Goal: Task Accomplishment & Management: Use online tool/utility

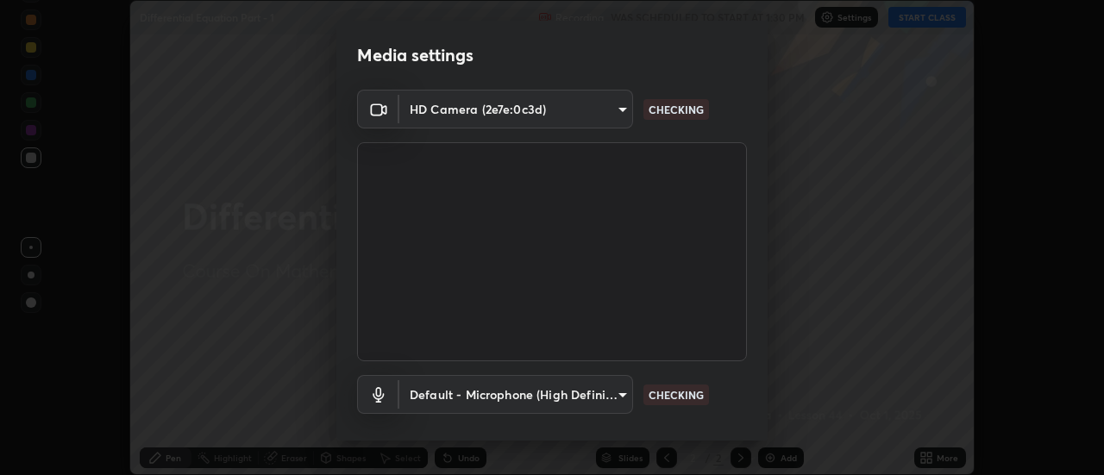
scroll to position [475, 1104]
click at [578, 402] on body "Erase all Differential Equation Part - 1 Recording WAS SCHEDULED TO START AT 1:…" at bounding box center [552, 237] width 1104 height 475
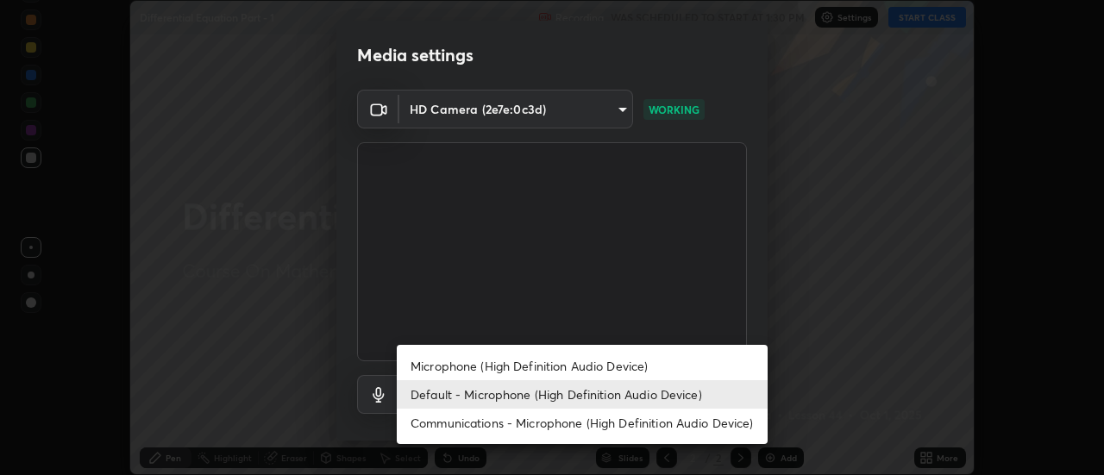
click at [477, 360] on li "Microphone (High Definition Audio Device)" at bounding box center [582, 366] width 371 height 28
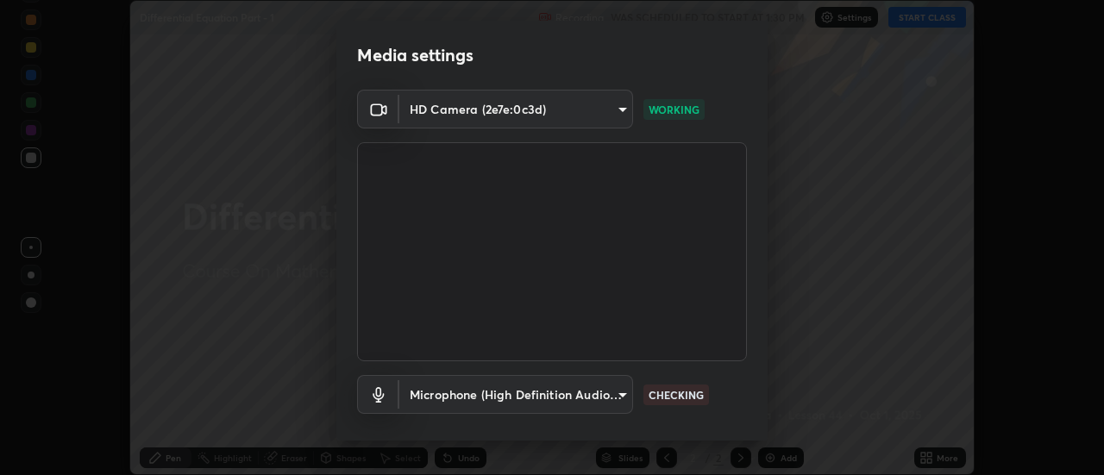
click at [475, 401] on body "Erase all Differential Equation Part - 1 Recording WAS SCHEDULED TO START AT 1:…" at bounding box center [552, 237] width 1104 height 475
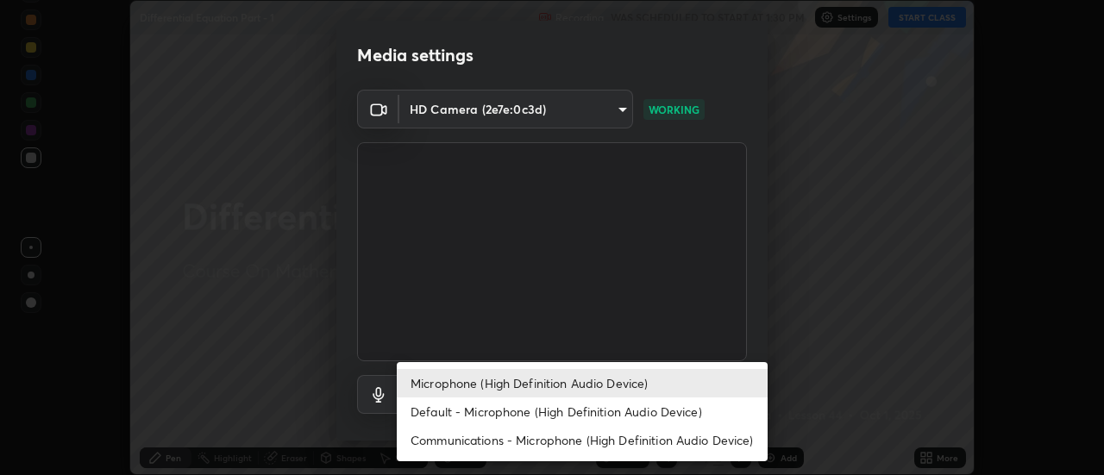
click at [459, 410] on li "Default - Microphone (High Definition Audio Device)" at bounding box center [582, 411] width 371 height 28
type input "default"
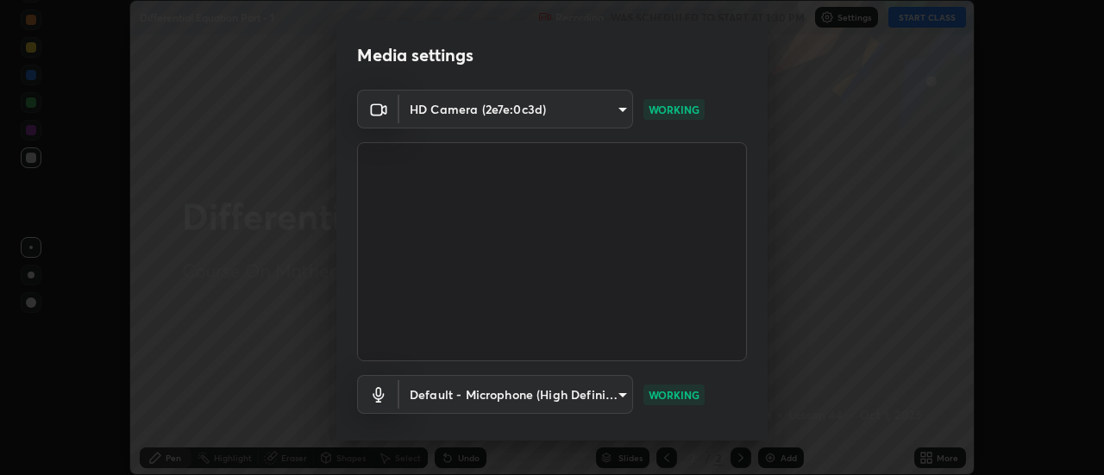
scroll to position [91, 0]
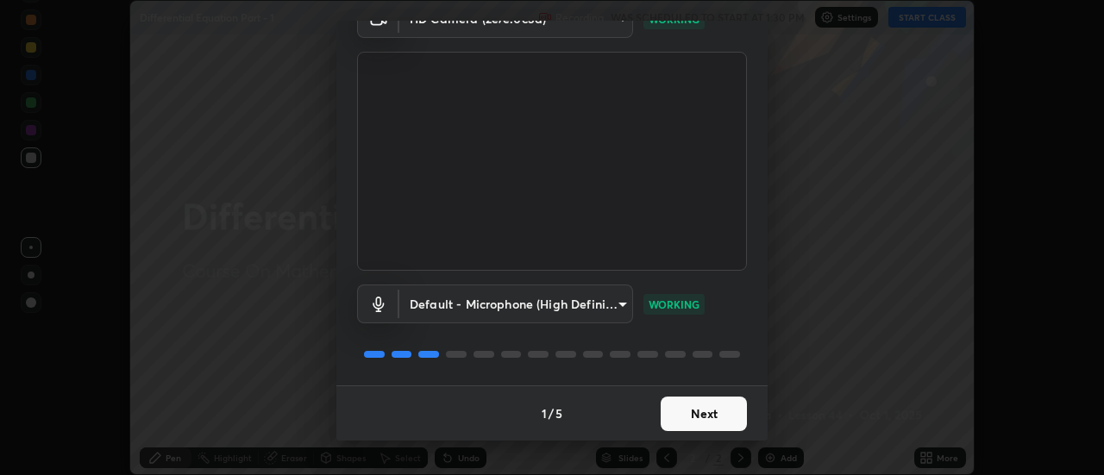
click at [697, 409] on button "Next" at bounding box center [703, 414] width 86 height 34
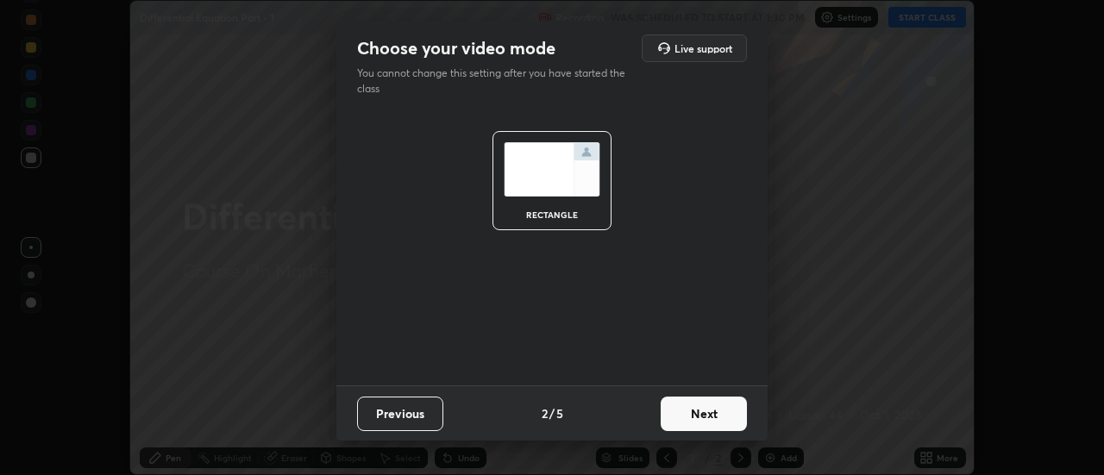
scroll to position [0, 0]
click at [725, 412] on button "Next" at bounding box center [703, 414] width 86 height 34
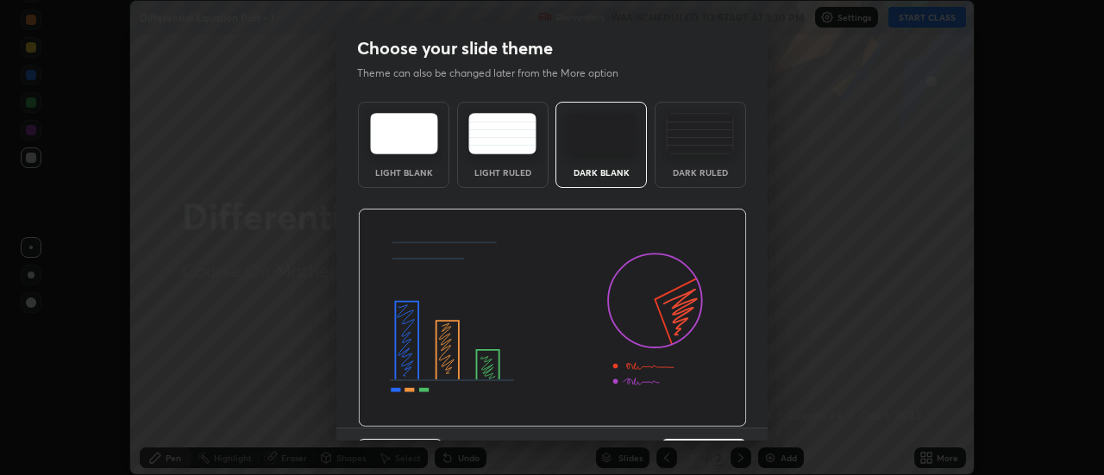
scroll to position [42, 0]
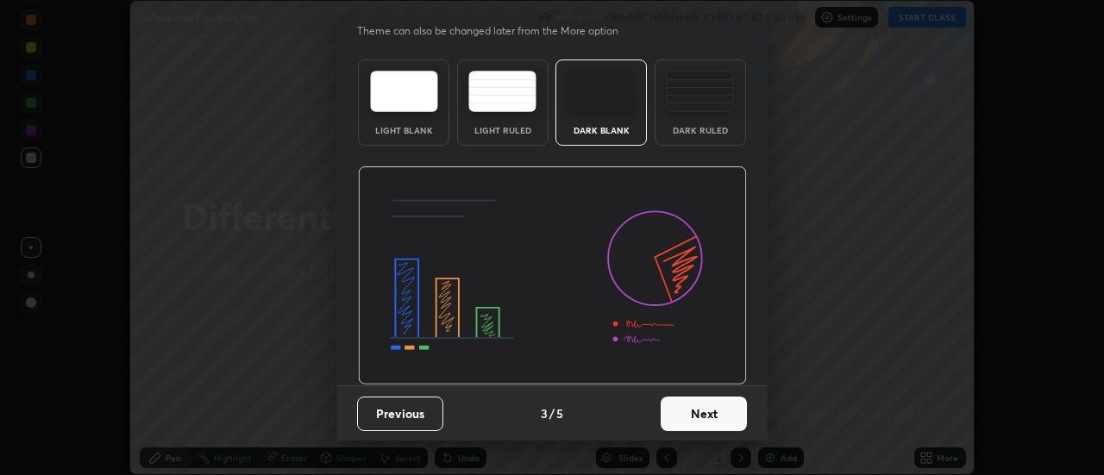
click at [727, 418] on button "Next" at bounding box center [703, 414] width 86 height 34
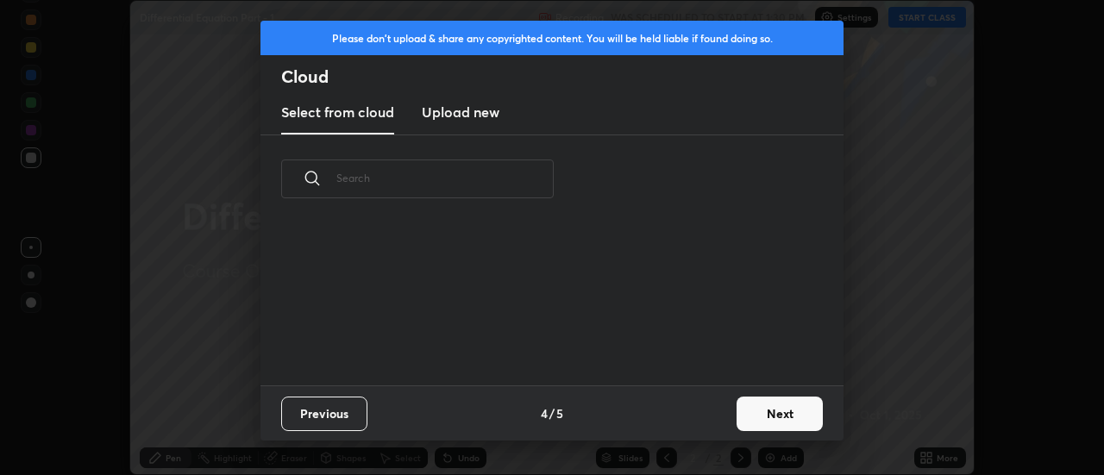
scroll to position [0, 0]
click at [769, 410] on button "Next" at bounding box center [779, 414] width 86 height 34
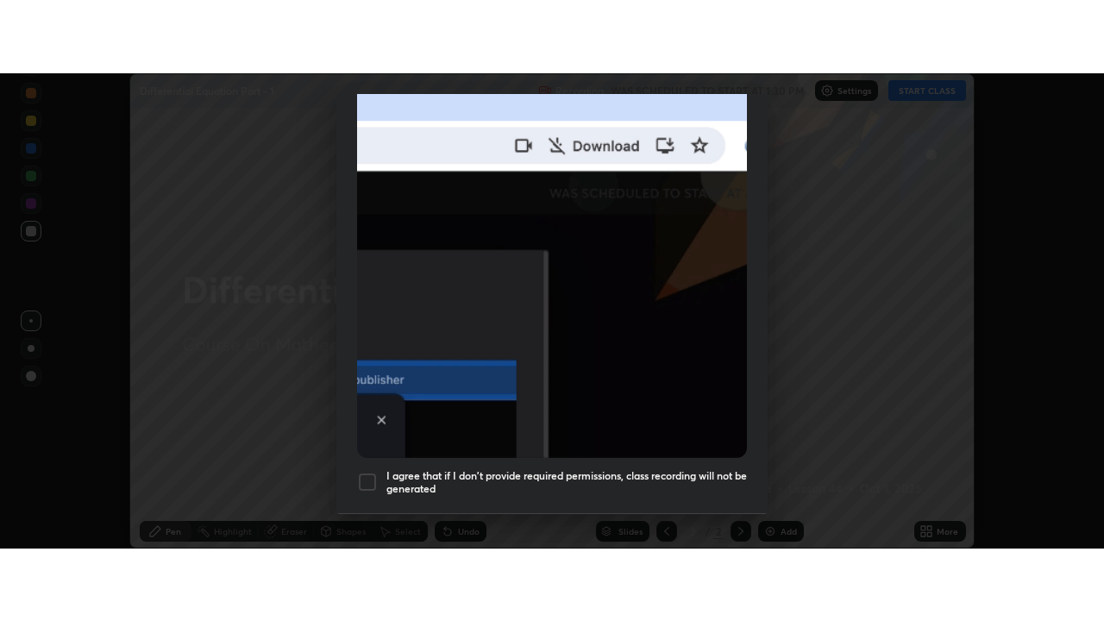
scroll to position [442, 0]
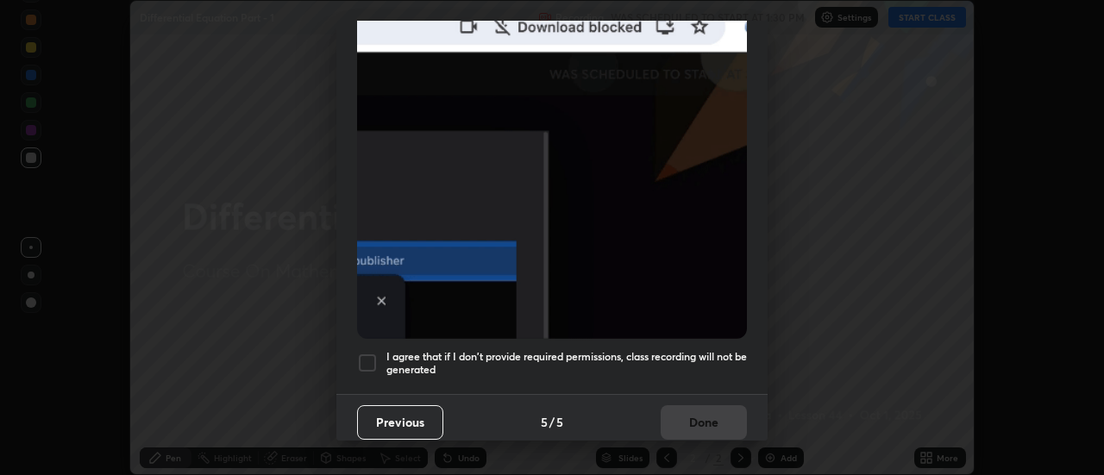
click at [375, 353] on div at bounding box center [367, 363] width 21 height 21
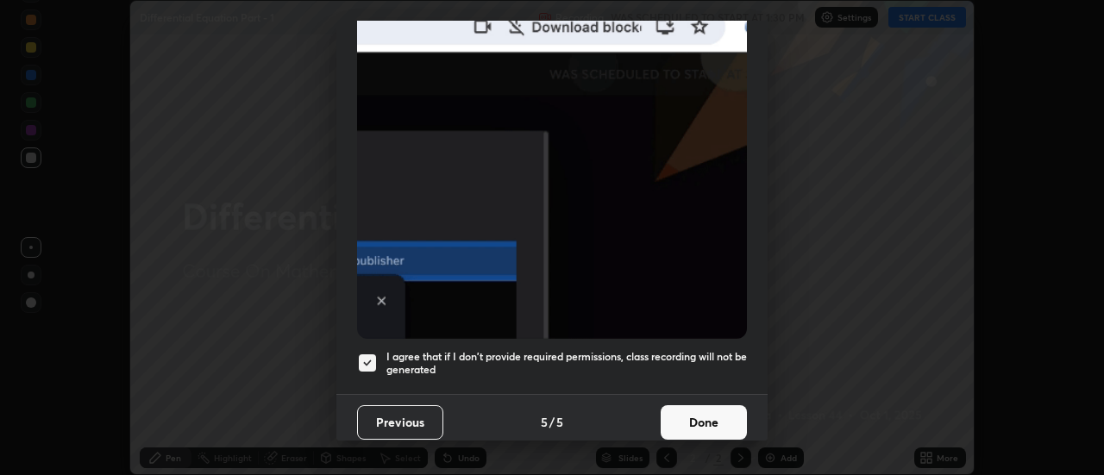
click at [701, 407] on button "Done" at bounding box center [703, 422] width 86 height 34
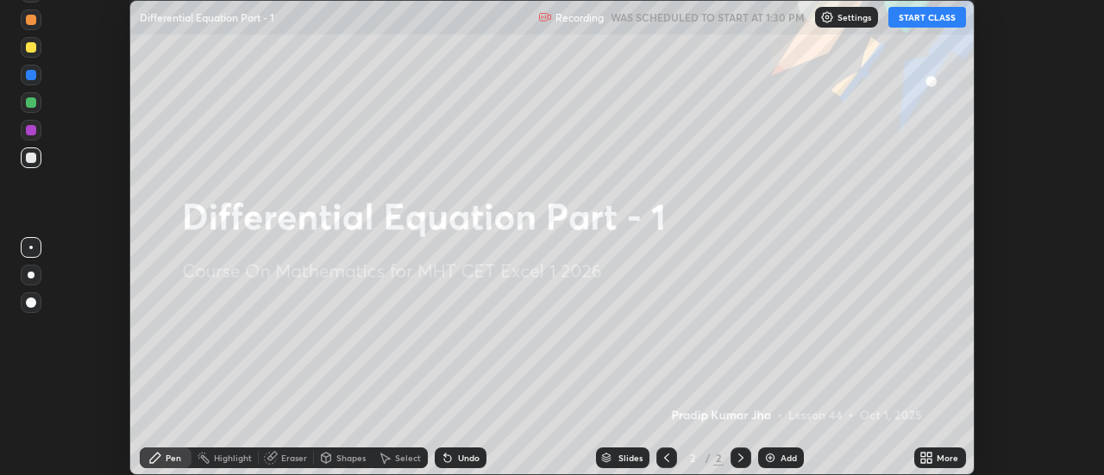
click at [944, 20] on button "START CLASS" at bounding box center [927, 17] width 78 height 21
click at [930, 451] on icon at bounding box center [926, 458] width 14 height 14
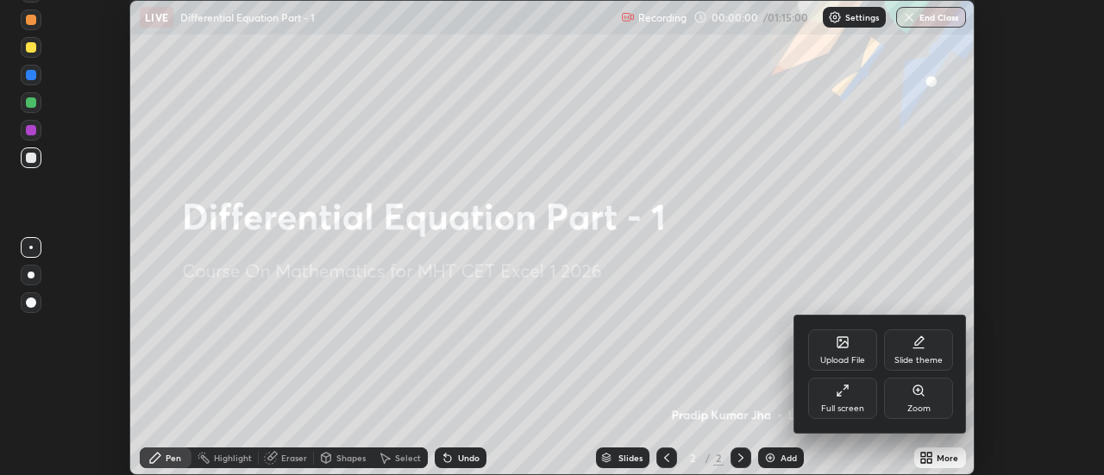
click at [846, 398] on div "Full screen" at bounding box center [842, 398] width 69 height 41
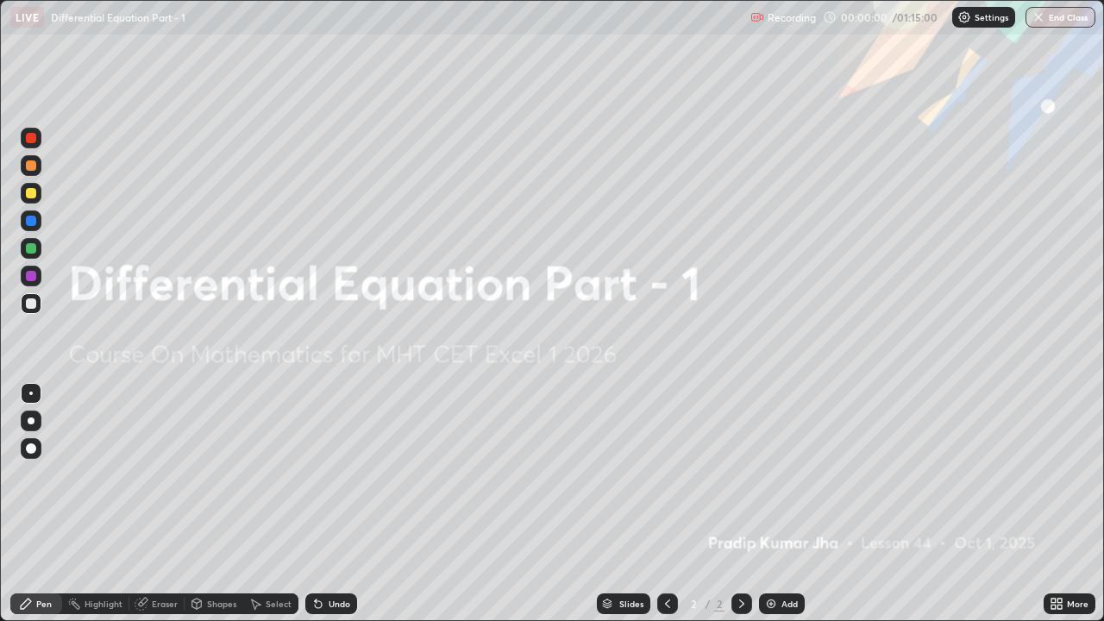
scroll to position [621, 1104]
click at [782, 474] on div "Add" at bounding box center [789, 603] width 16 height 9
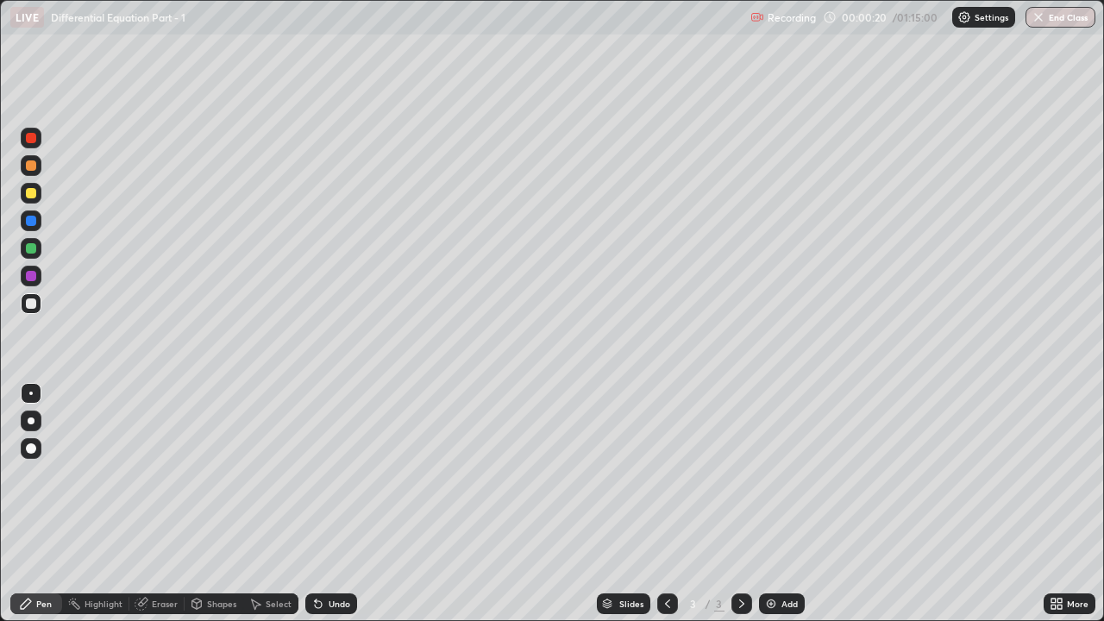
click at [41, 474] on div "Pen" at bounding box center [36, 603] width 52 height 21
click at [35, 197] on div at bounding box center [31, 193] width 21 height 21
click at [37, 303] on div at bounding box center [31, 303] width 21 height 21
click at [34, 306] on div at bounding box center [31, 303] width 10 height 10
click at [327, 474] on div "Undo" at bounding box center [331, 603] width 52 height 21
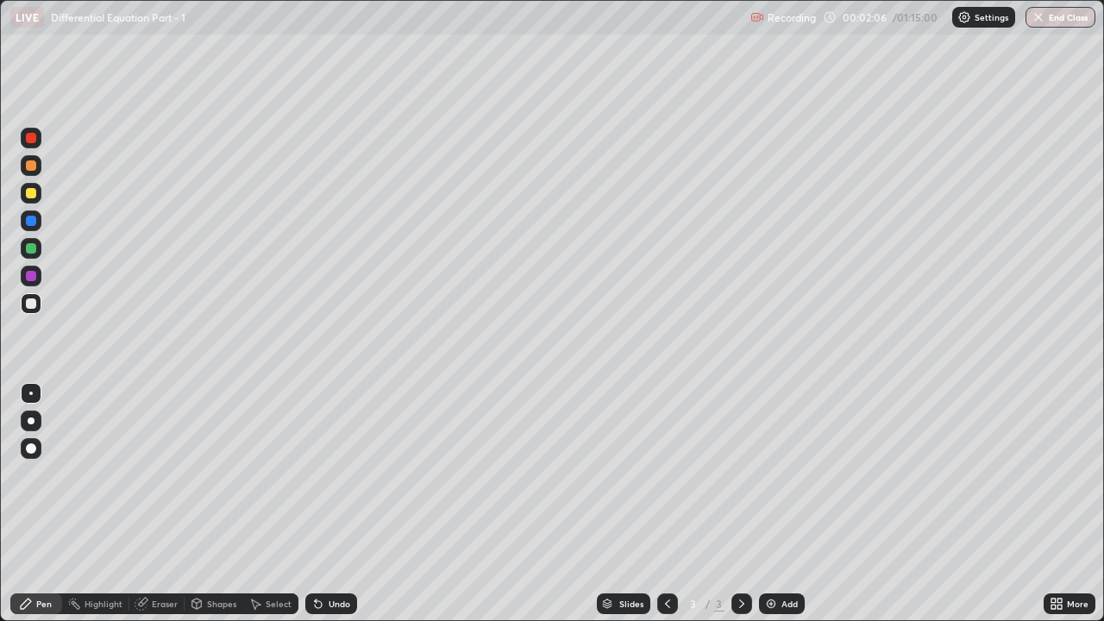
click at [313, 474] on div "Undo" at bounding box center [331, 603] width 52 height 21
click at [31, 195] on div at bounding box center [31, 193] width 10 height 10
click at [31, 166] on div at bounding box center [31, 165] width 10 height 10
click at [28, 250] on div at bounding box center [31, 248] width 10 height 10
click at [32, 304] on div at bounding box center [31, 303] width 10 height 10
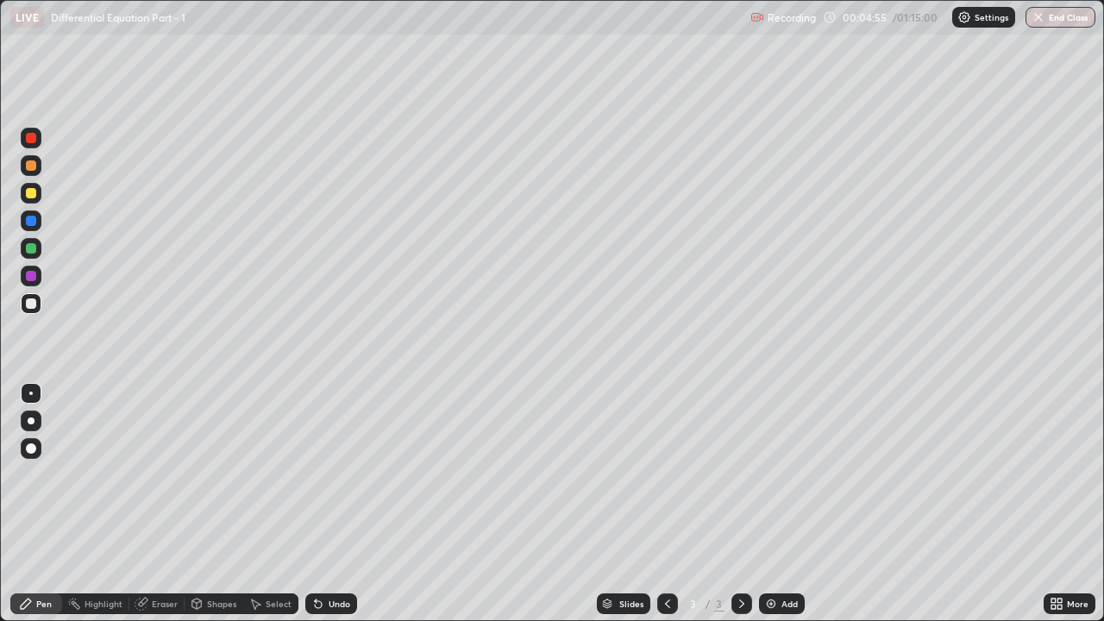
click at [321, 474] on icon at bounding box center [318, 604] width 14 height 14
click at [324, 474] on div "Undo" at bounding box center [331, 603] width 52 height 21
click at [34, 308] on div at bounding box center [31, 303] width 10 height 10
click at [782, 474] on div "Add" at bounding box center [789, 603] width 16 height 9
click at [46, 474] on div "Pen" at bounding box center [44, 603] width 16 height 9
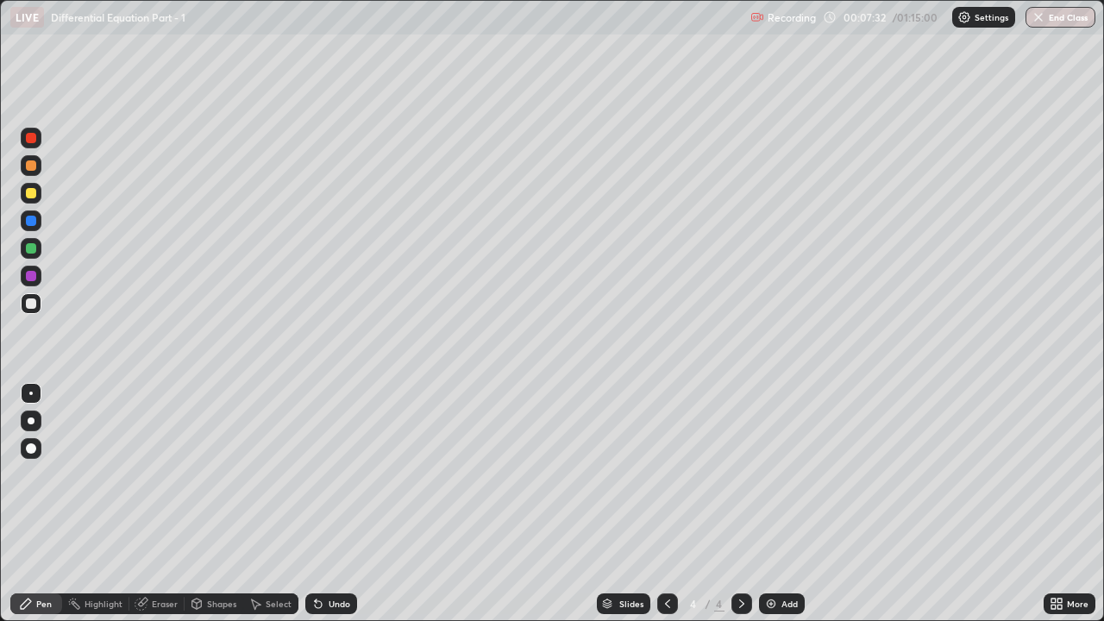
click at [32, 167] on div at bounding box center [31, 165] width 10 height 10
click at [207, 474] on div "Shapes" at bounding box center [221, 603] width 29 height 9
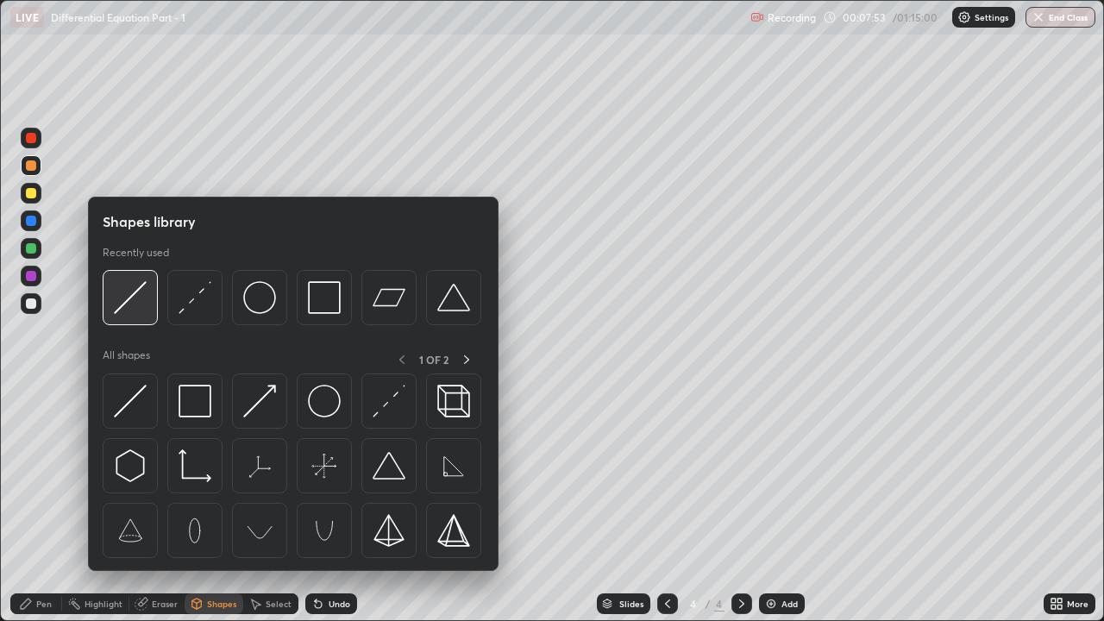
click at [128, 305] on img at bounding box center [130, 297] width 33 height 33
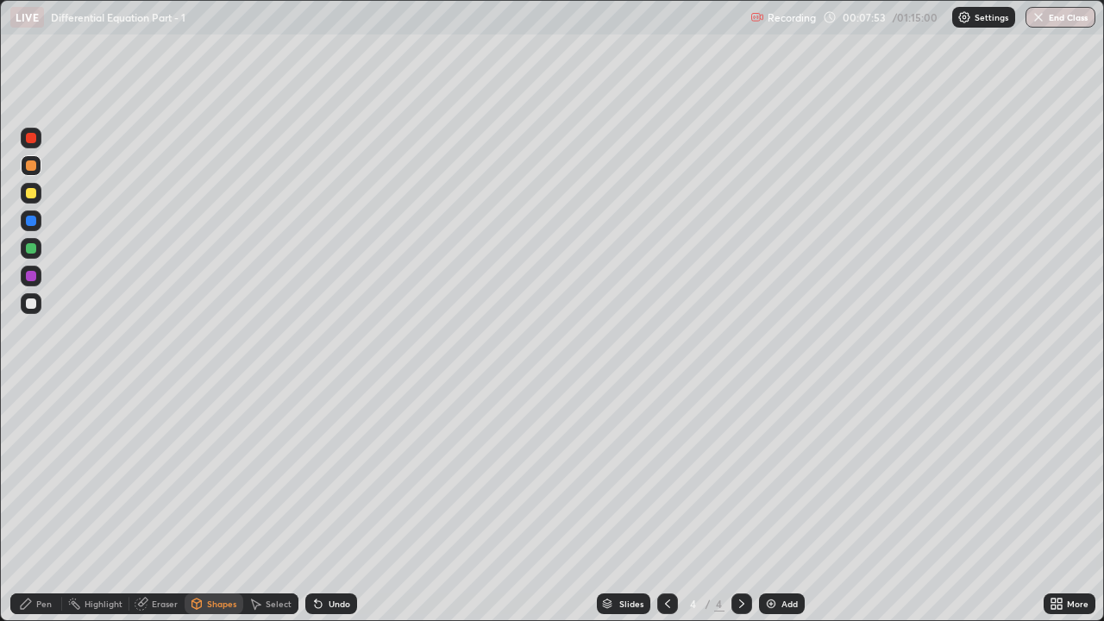
click at [32, 193] on div at bounding box center [31, 193] width 10 height 10
click at [46, 474] on div "Pen" at bounding box center [36, 603] width 52 height 21
click at [34, 303] on div at bounding box center [31, 303] width 10 height 10
click at [322, 474] on icon at bounding box center [318, 604] width 14 height 14
click at [785, 474] on div "Add" at bounding box center [782, 603] width 46 height 21
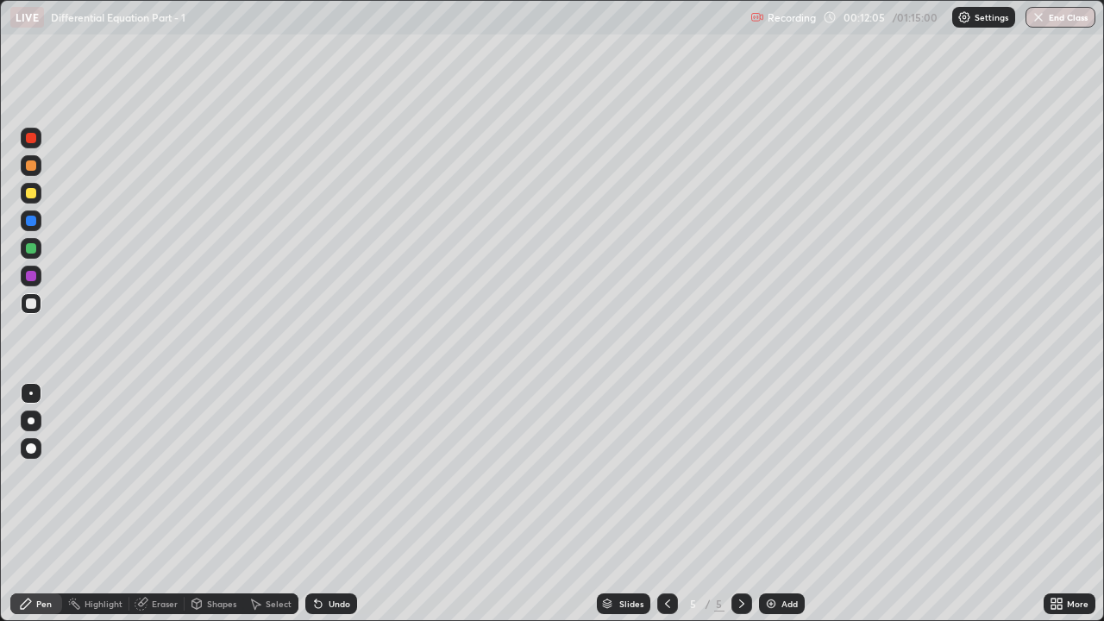
click at [648, 474] on div "Slides 5 / 5 Add" at bounding box center [700, 603] width 686 height 34
click at [665, 474] on icon at bounding box center [667, 604] width 14 height 14
click at [739, 474] on icon at bounding box center [742, 604] width 14 height 14
click at [30, 474] on div "Pen" at bounding box center [36, 603] width 52 height 34
click at [30, 191] on div at bounding box center [31, 193] width 10 height 10
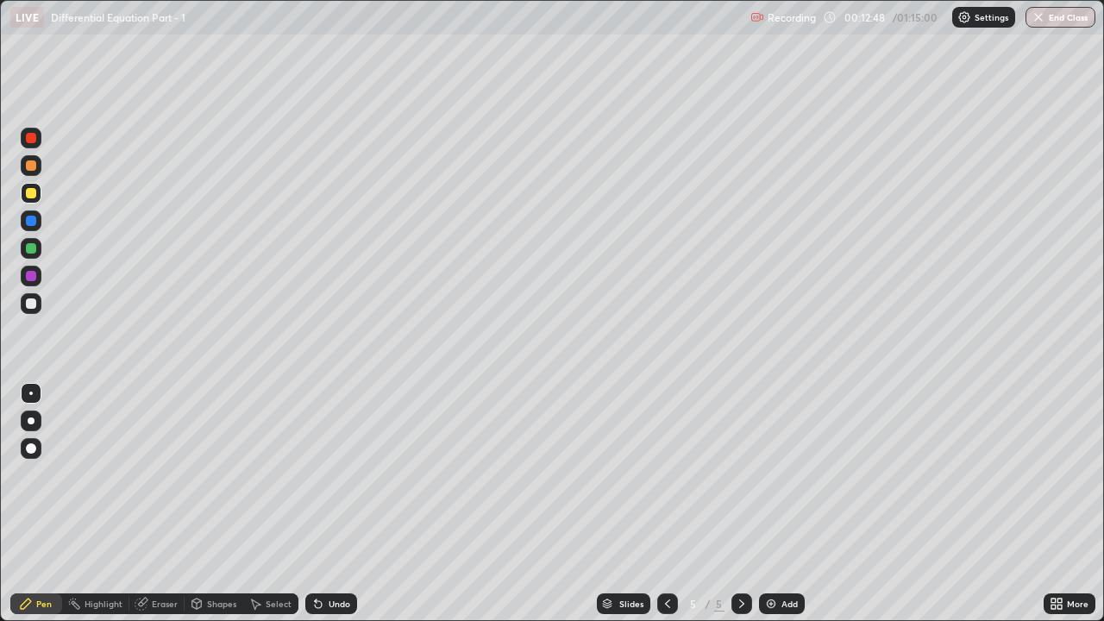
click at [32, 165] on div at bounding box center [31, 165] width 10 height 10
click at [213, 474] on div "Shapes" at bounding box center [221, 603] width 29 height 9
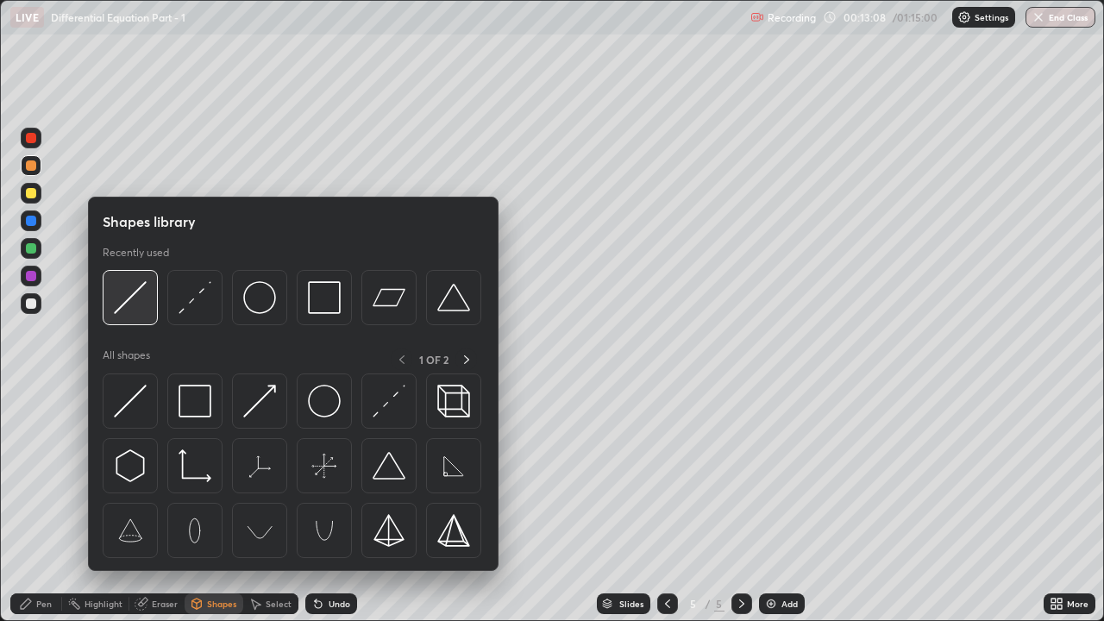
click at [131, 309] on img at bounding box center [130, 297] width 33 height 33
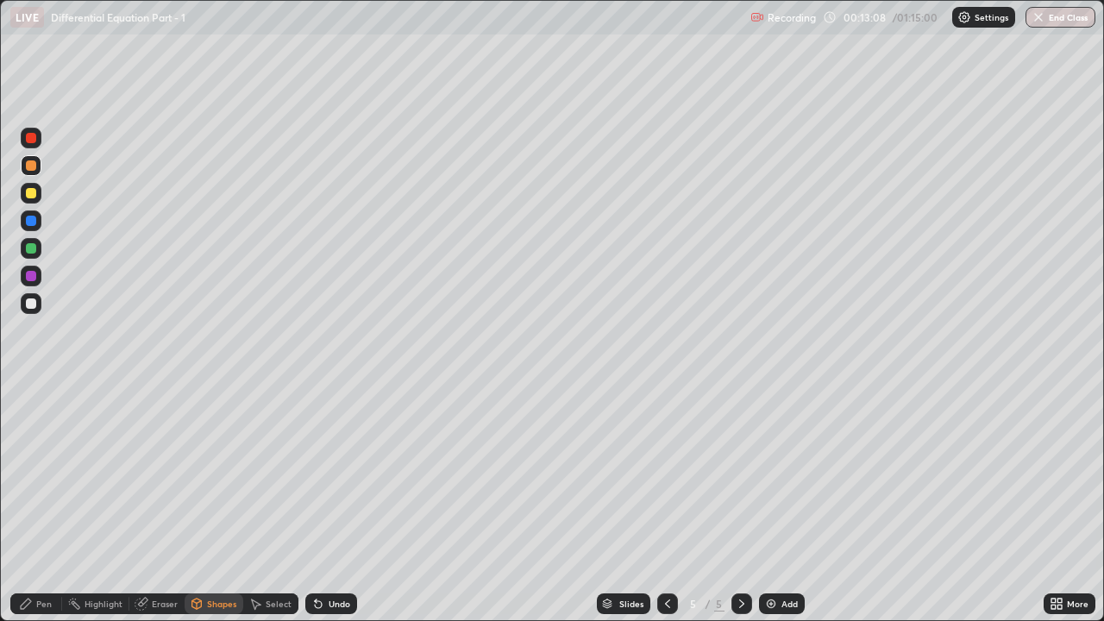
click at [31, 196] on div at bounding box center [31, 193] width 10 height 10
click at [37, 474] on div "Pen" at bounding box center [36, 603] width 52 height 21
click at [34, 308] on div at bounding box center [31, 303] width 21 height 21
click at [338, 474] on div "Undo" at bounding box center [339, 603] width 22 height 9
click at [323, 474] on div "Undo" at bounding box center [331, 603] width 52 height 21
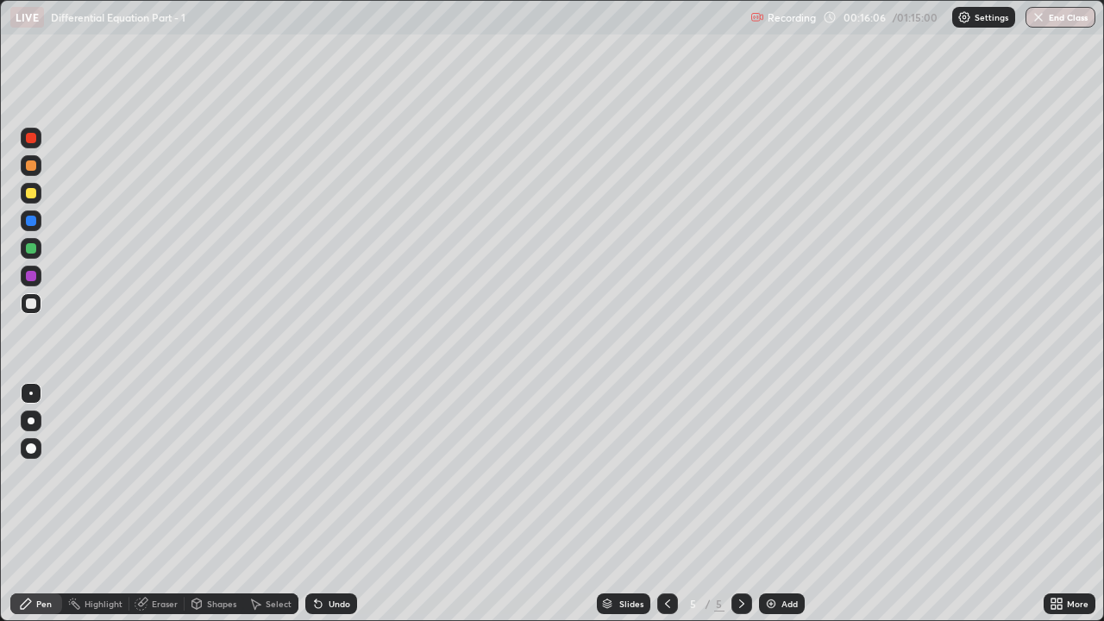
click at [316, 474] on icon at bounding box center [318, 604] width 7 height 7
click at [167, 474] on div "Eraser" at bounding box center [165, 603] width 26 height 9
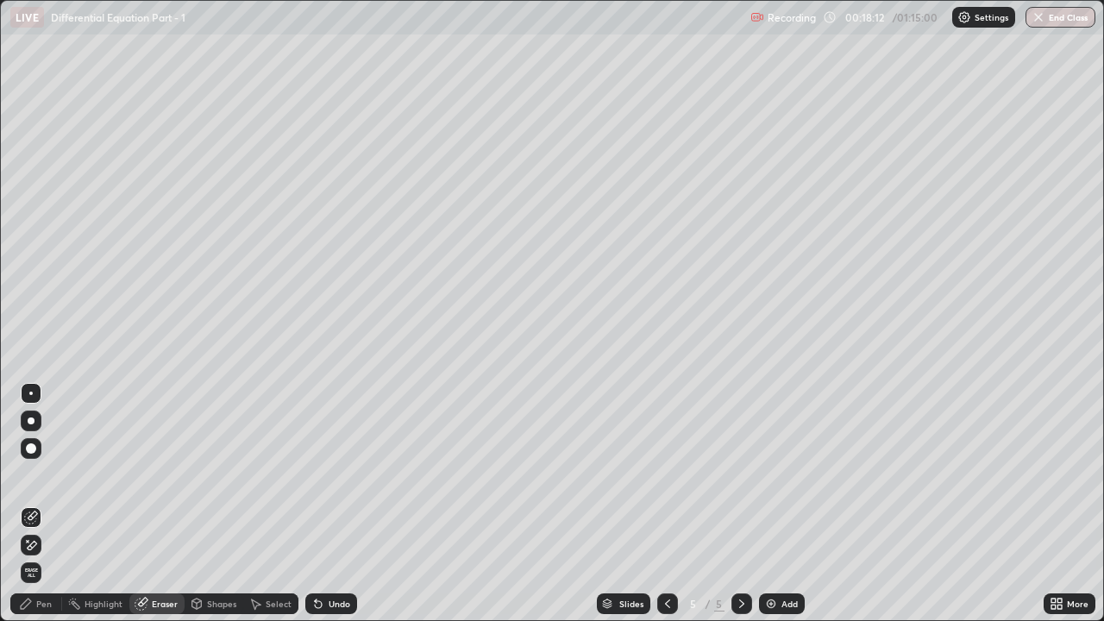
click at [37, 474] on icon at bounding box center [31, 545] width 14 height 15
click at [36, 474] on div "Pen" at bounding box center [44, 603] width 16 height 9
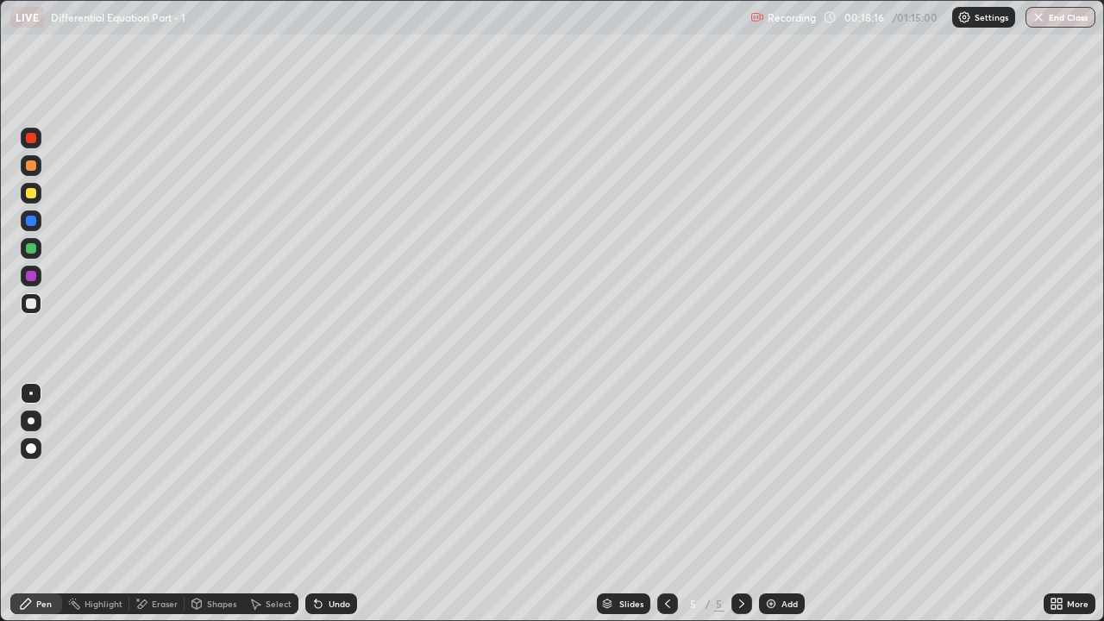
click at [40, 199] on div at bounding box center [31, 193] width 21 height 21
click at [41, 302] on div at bounding box center [31, 303] width 21 height 21
click at [775, 474] on div "Add" at bounding box center [782, 603] width 46 height 21
click at [660, 474] on icon at bounding box center [667, 604] width 14 height 14
click at [737, 474] on icon at bounding box center [742, 604] width 14 height 14
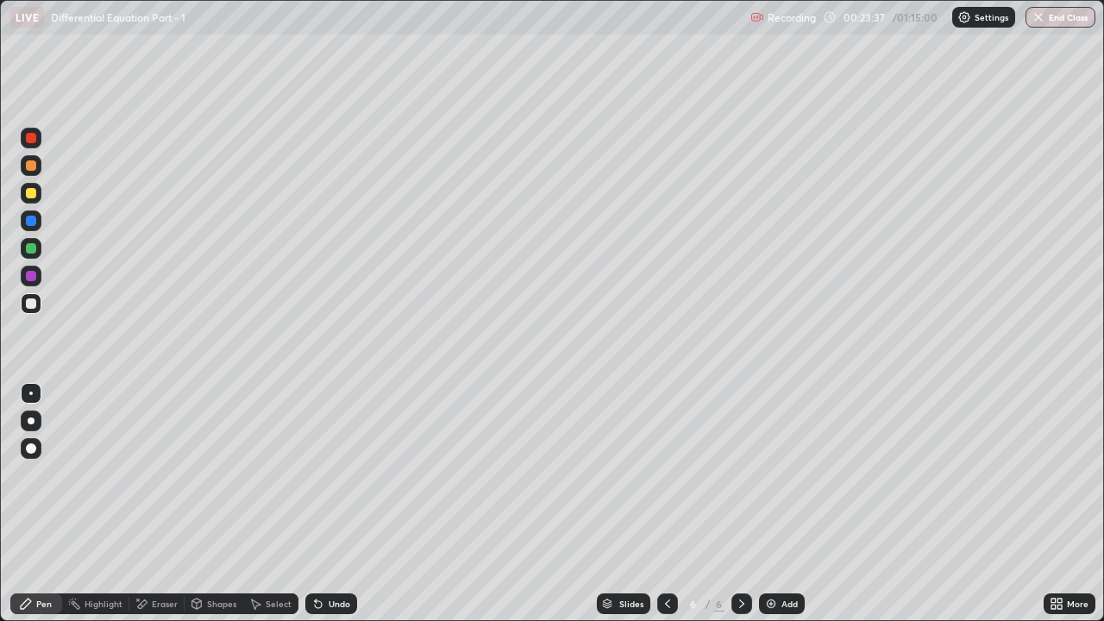
click at [50, 474] on div "Pen" at bounding box center [44, 603] width 16 height 9
click at [38, 196] on div at bounding box center [31, 193] width 21 height 21
click at [31, 277] on div at bounding box center [31, 276] width 10 height 10
click at [32, 303] on div at bounding box center [31, 303] width 10 height 10
click at [145, 474] on icon at bounding box center [142, 604] width 14 height 15
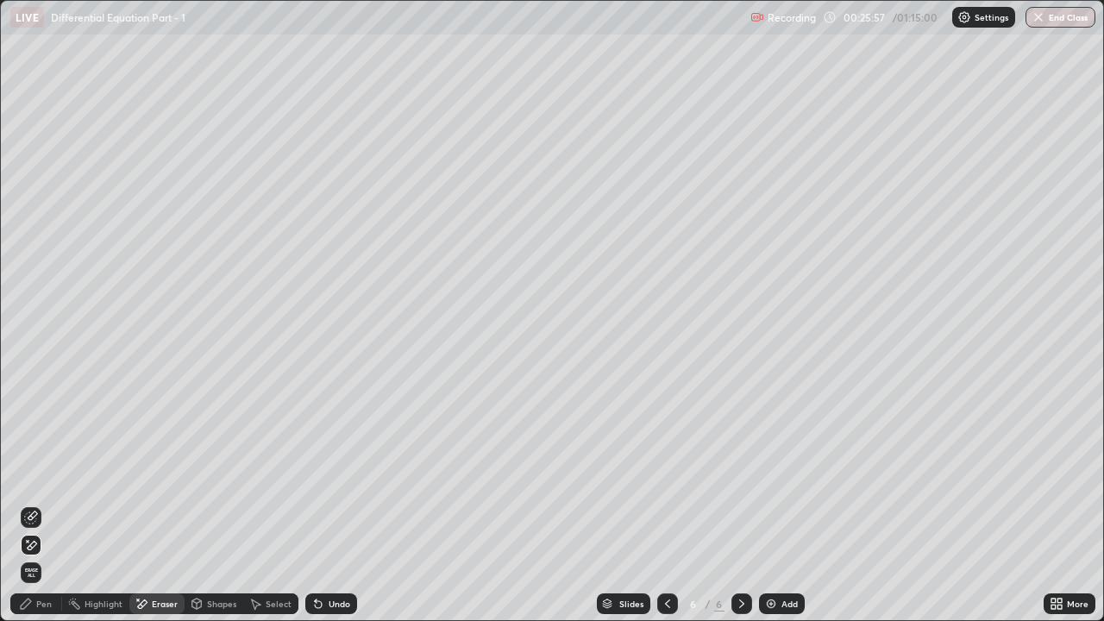
click at [24, 474] on icon at bounding box center [26, 603] width 10 height 10
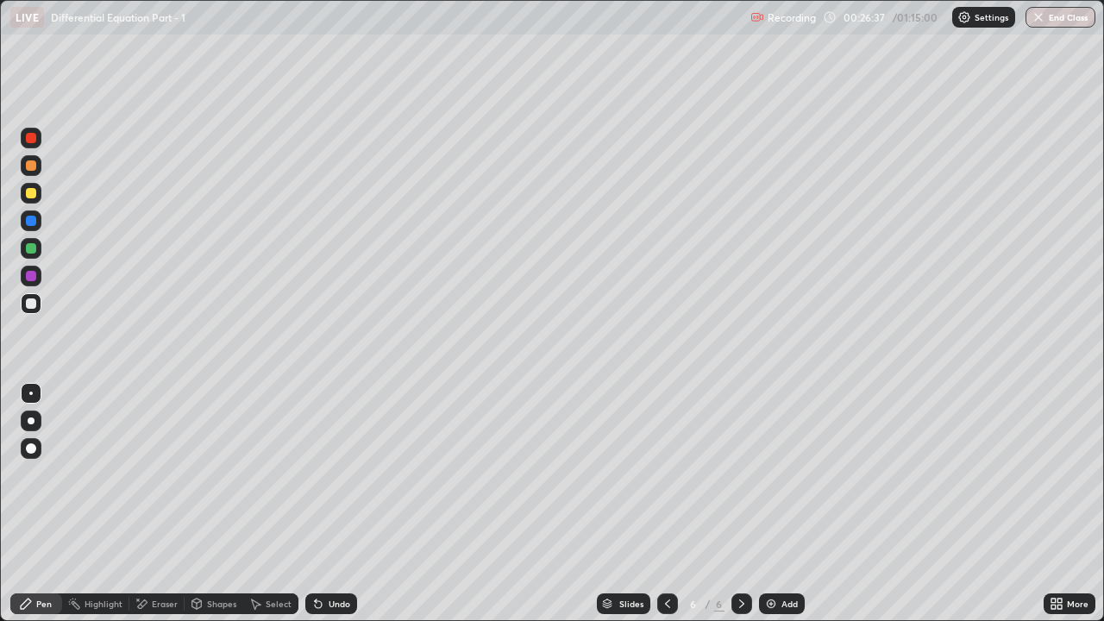
click at [31, 194] on div at bounding box center [31, 193] width 10 height 10
click at [28, 302] on div at bounding box center [31, 303] width 10 height 10
click at [330, 474] on div "Undo" at bounding box center [331, 603] width 52 height 21
click at [328, 474] on div "Undo" at bounding box center [339, 603] width 22 height 9
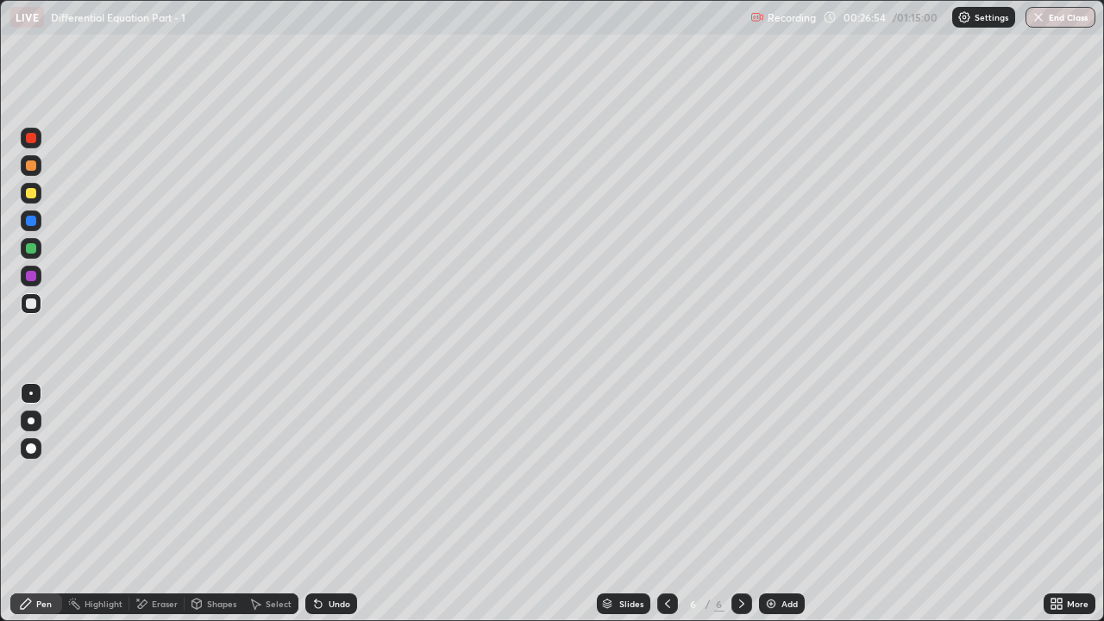
click at [336, 474] on div "Undo" at bounding box center [339, 603] width 22 height 9
click at [34, 474] on div "Pen" at bounding box center [36, 603] width 52 height 21
click at [328, 474] on div "Undo" at bounding box center [331, 603] width 52 height 21
click at [330, 474] on div "Undo" at bounding box center [339, 603] width 22 height 9
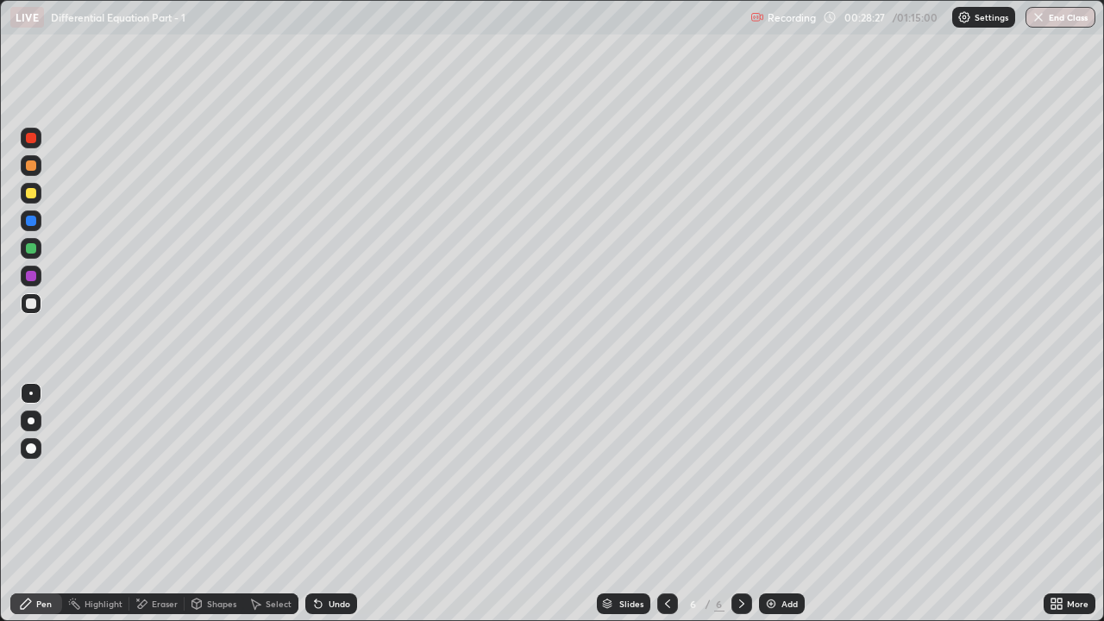
click at [312, 474] on div "Undo" at bounding box center [331, 603] width 52 height 21
click at [319, 474] on div "Undo" at bounding box center [331, 603] width 52 height 21
click at [316, 474] on div "Undo" at bounding box center [331, 603] width 52 height 21
click at [327, 474] on div "Undo" at bounding box center [331, 603] width 52 height 21
click at [774, 474] on img at bounding box center [771, 604] width 14 height 14
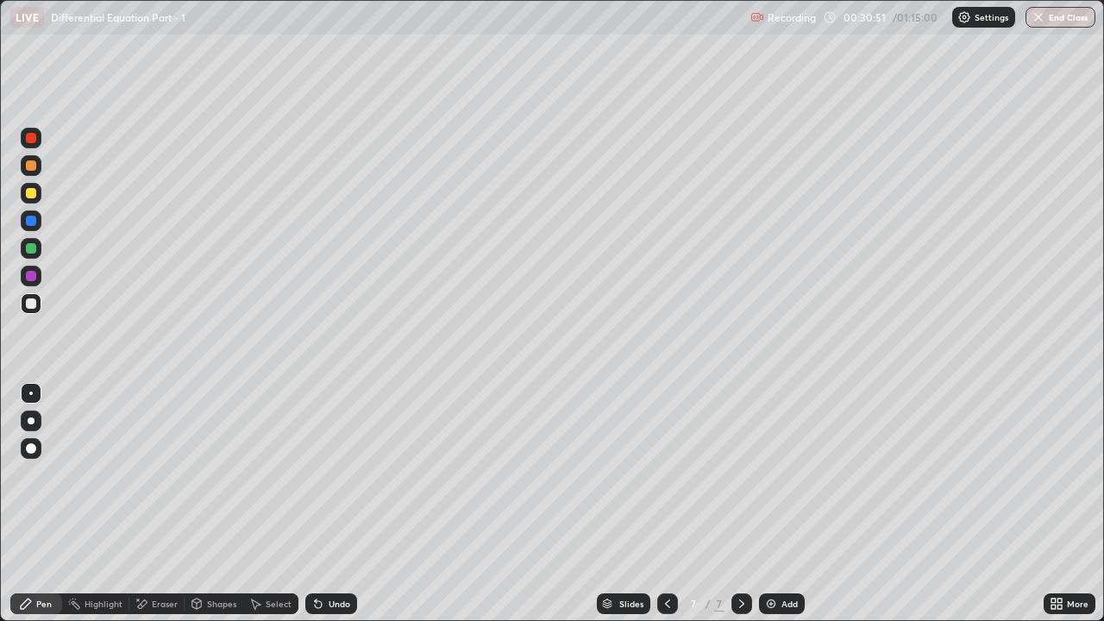
click at [668, 474] on icon at bounding box center [667, 604] width 14 height 14
click at [746, 474] on div at bounding box center [741, 603] width 21 height 34
click at [37, 474] on div "Pen" at bounding box center [36, 603] width 52 height 21
click at [39, 194] on div at bounding box center [31, 193] width 21 height 21
click at [28, 169] on div at bounding box center [31, 165] width 10 height 10
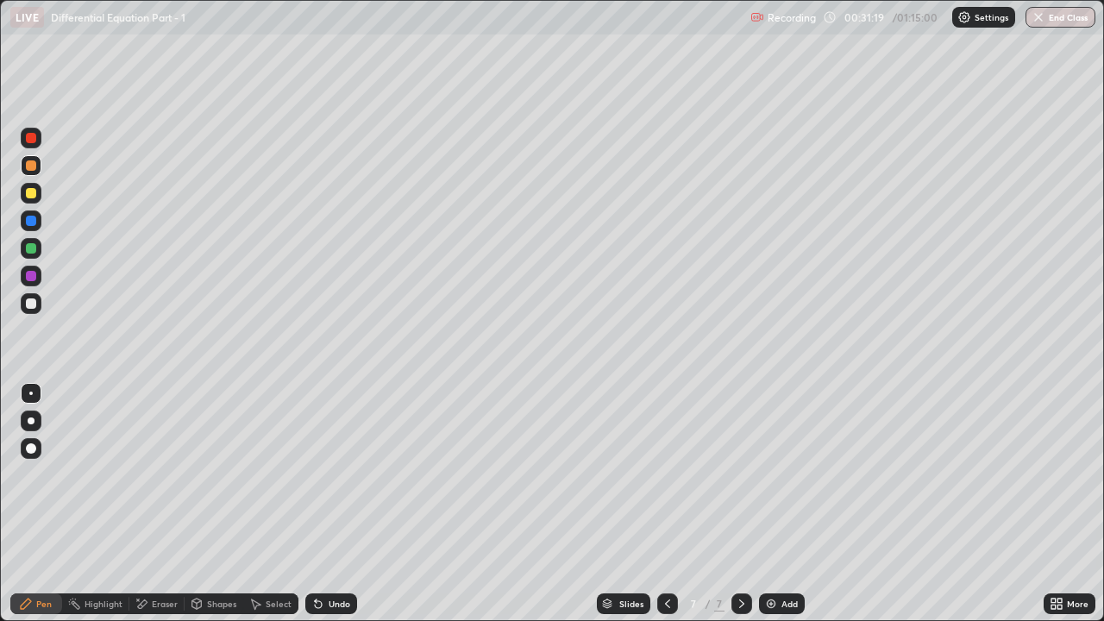
click at [30, 252] on div at bounding box center [31, 248] width 10 height 10
click at [319, 474] on icon at bounding box center [318, 604] width 14 height 14
click at [30, 193] on div at bounding box center [31, 193] width 10 height 10
click at [39, 169] on div at bounding box center [31, 165] width 21 height 21
click at [37, 248] on div at bounding box center [31, 248] width 21 height 21
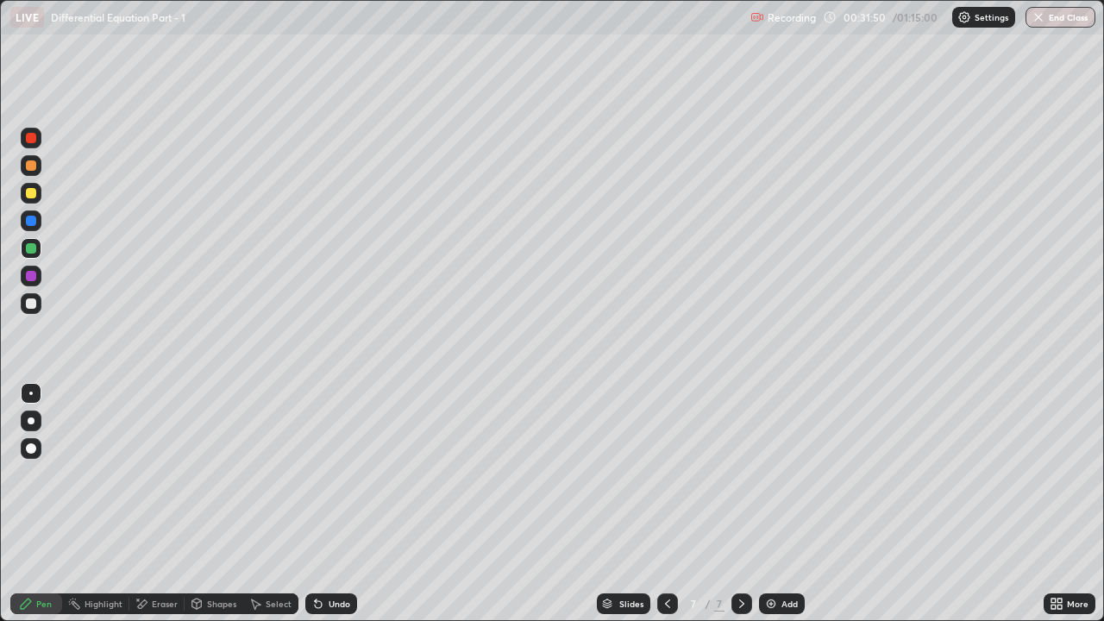
click at [36, 283] on div at bounding box center [31, 276] width 21 height 21
click at [31, 202] on div at bounding box center [31, 193] width 21 height 21
click at [32, 221] on div at bounding box center [31, 221] width 10 height 10
click at [35, 169] on div at bounding box center [31, 165] width 21 height 21
click at [34, 303] on div at bounding box center [31, 303] width 10 height 10
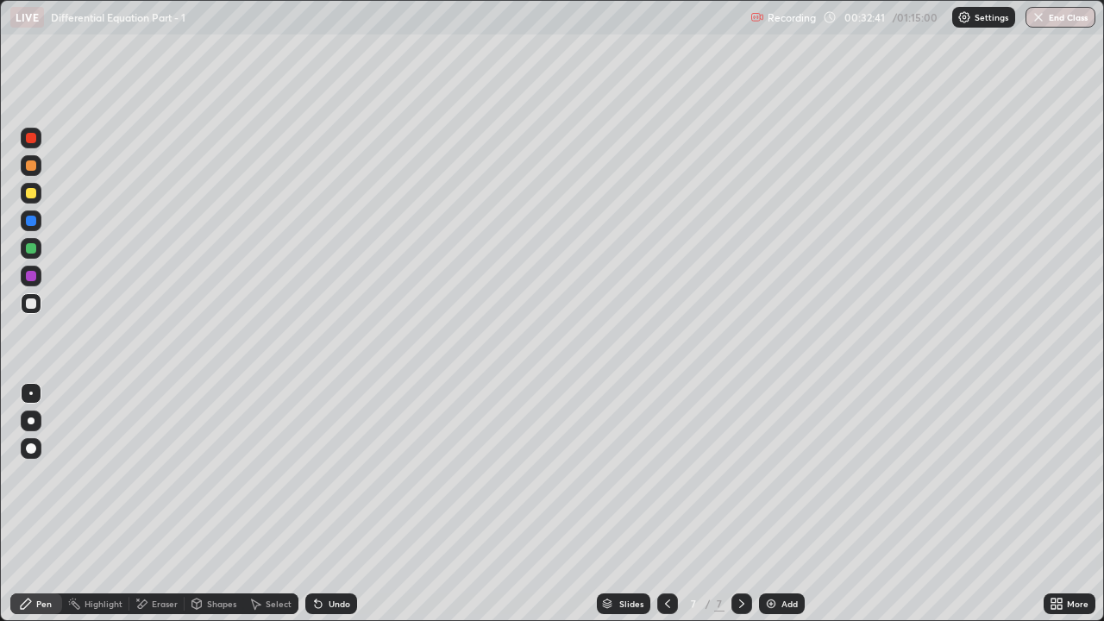
click at [34, 166] on div at bounding box center [31, 165] width 10 height 10
click at [31, 139] on div at bounding box center [31, 138] width 10 height 10
click at [328, 474] on div "Undo" at bounding box center [339, 603] width 22 height 9
click at [329, 474] on div "Undo" at bounding box center [339, 603] width 22 height 9
click at [328, 474] on div "Undo" at bounding box center [339, 603] width 22 height 9
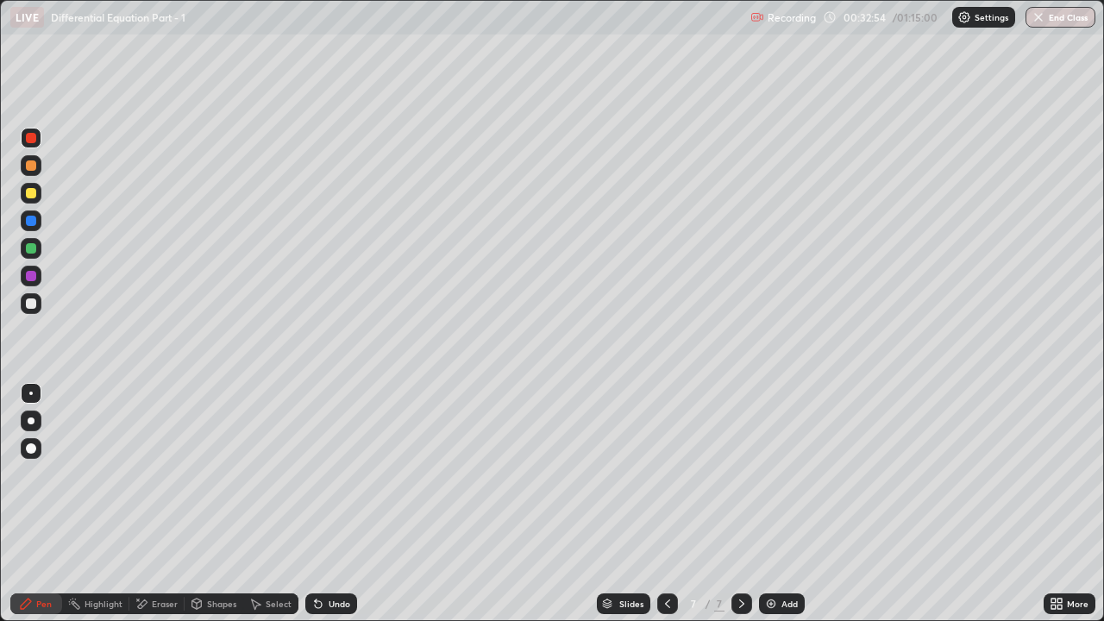
click at [324, 474] on div "Undo" at bounding box center [331, 603] width 52 height 21
click at [31, 220] on div at bounding box center [31, 221] width 10 height 10
click at [39, 163] on div at bounding box center [31, 165] width 21 height 21
click at [34, 224] on div at bounding box center [31, 221] width 10 height 10
click at [31, 305] on div at bounding box center [31, 303] width 10 height 10
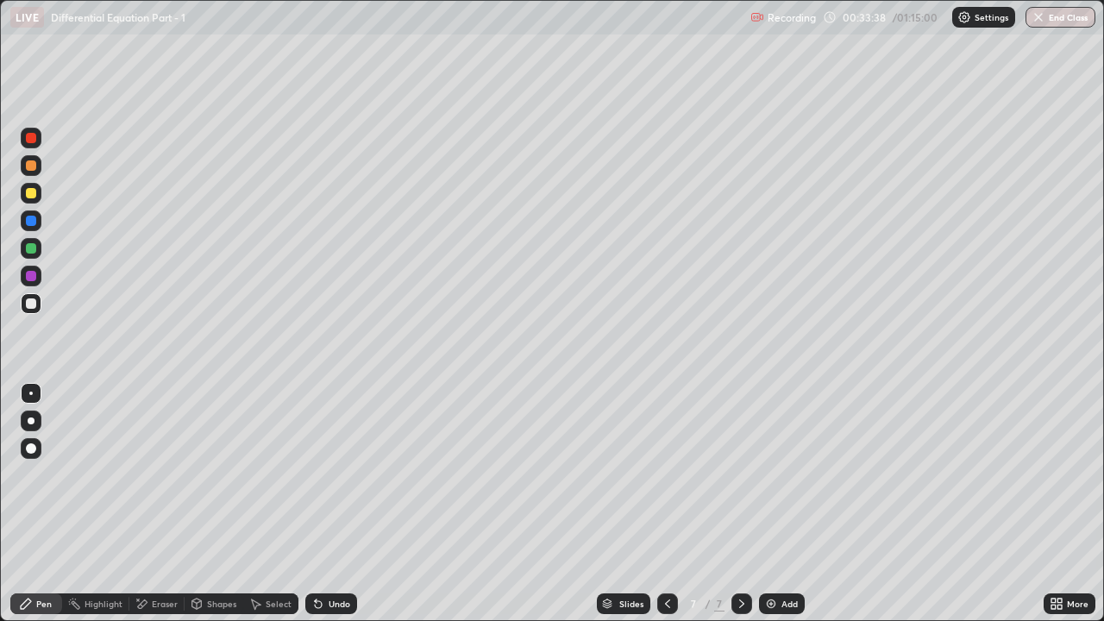
click at [207, 474] on div "Shapes" at bounding box center [221, 603] width 29 height 9
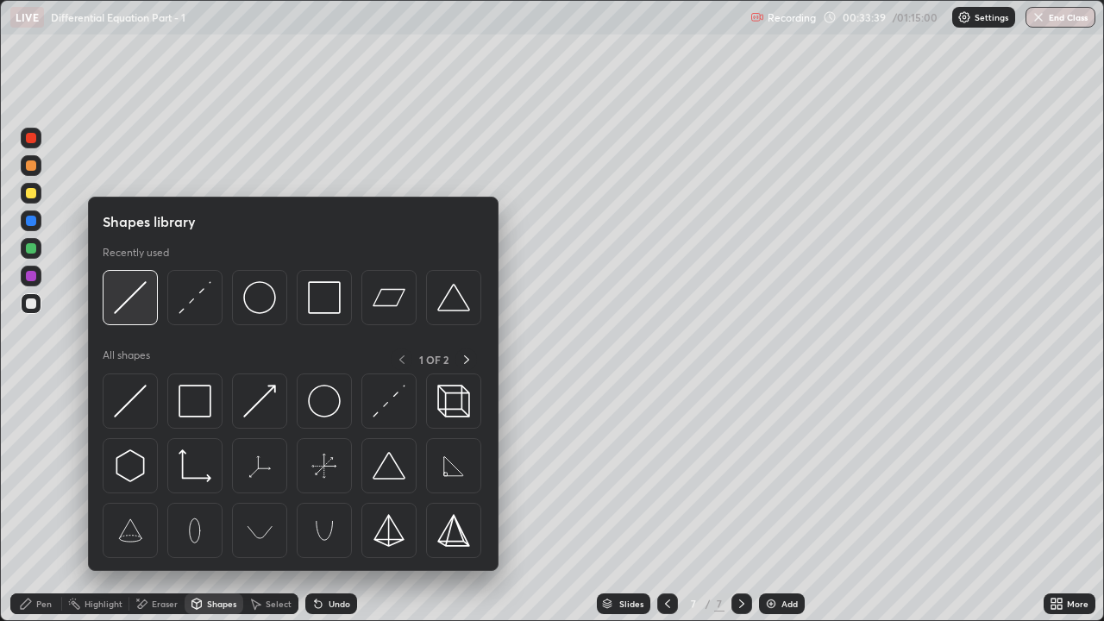
click at [137, 297] on img at bounding box center [130, 297] width 33 height 33
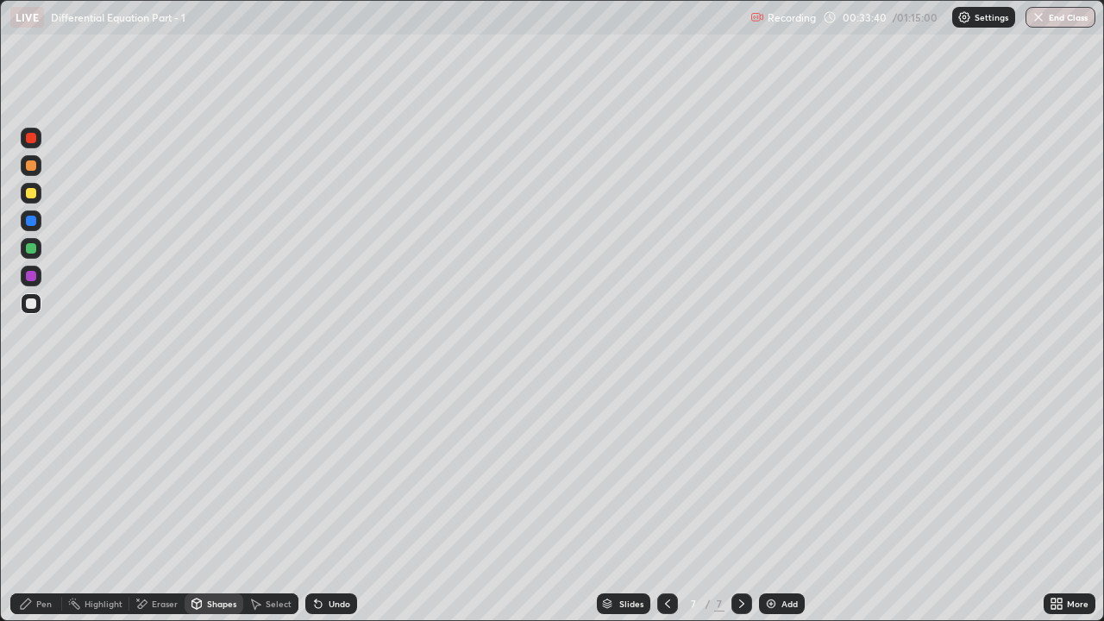
click at [216, 474] on div "Shapes" at bounding box center [221, 603] width 29 height 9
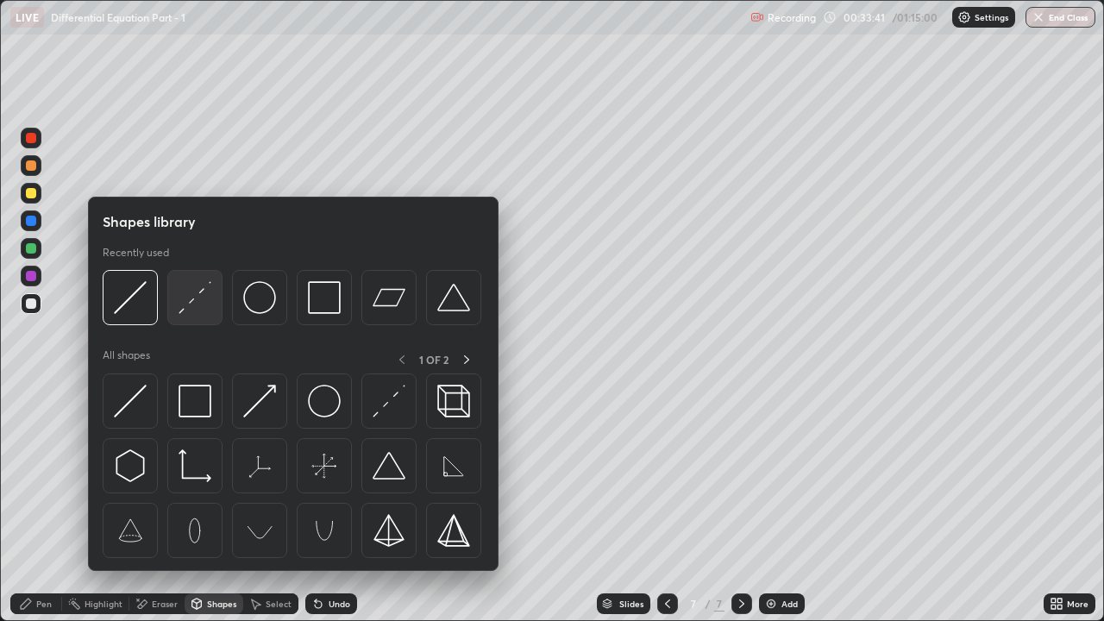
click at [210, 306] on img at bounding box center [194, 297] width 33 height 33
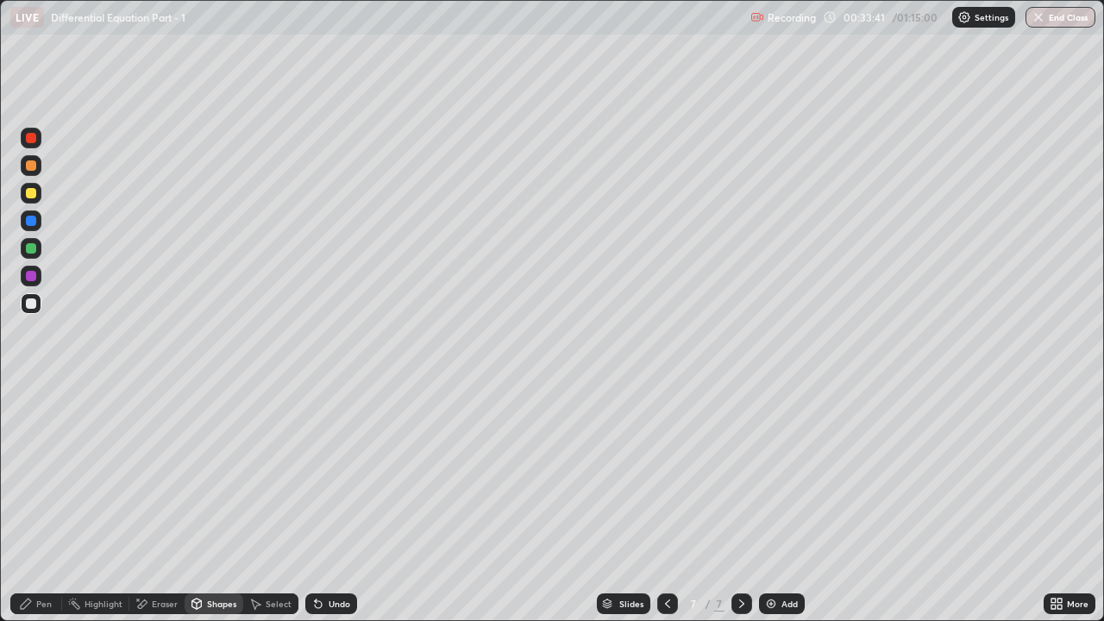
click at [39, 224] on div at bounding box center [31, 220] width 21 height 21
click at [37, 474] on div "Pen" at bounding box center [36, 603] width 52 height 21
click at [37, 250] on div at bounding box center [31, 248] width 21 height 21
click at [34, 300] on div at bounding box center [31, 303] width 10 height 10
click at [41, 188] on div at bounding box center [31, 193] width 21 height 21
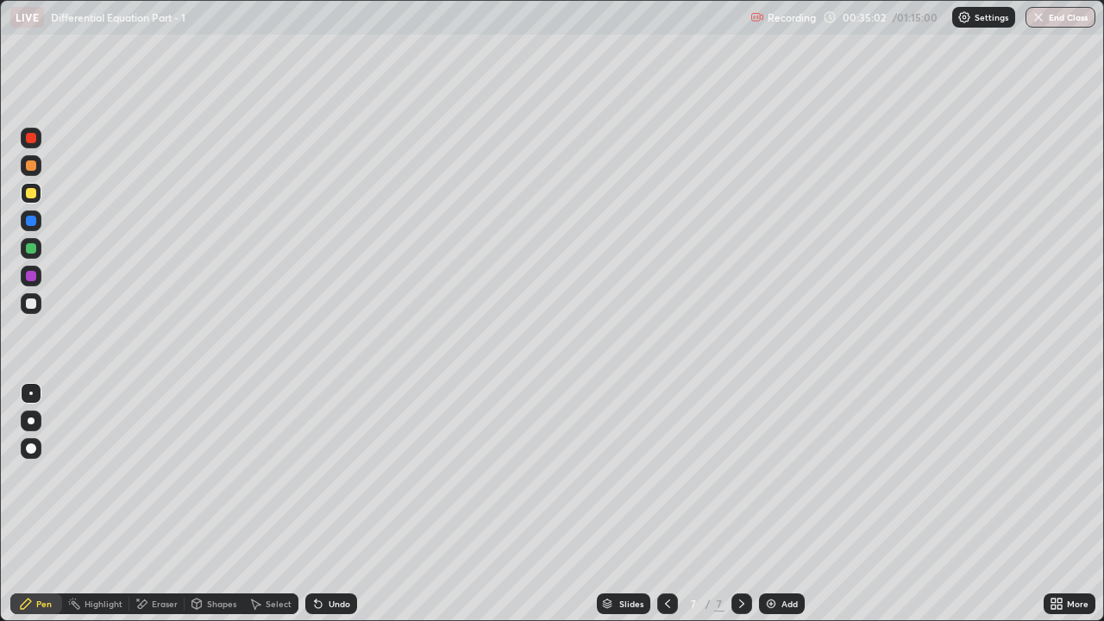
click at [37, 303] on div at bounding box center [31, 303] width 21 height 21
click at [341, 474] on div "Undo" at bounding box center [331, 603] width 52 height 21
click at [32, 166] on div at bounding box center [31, 165] width 10 height 10
click at [33, 299] on div at bounding box center [31, 303] width 10 height 10
click at [766, 474] on img at bounding box center [771, 604] width 14 height 14
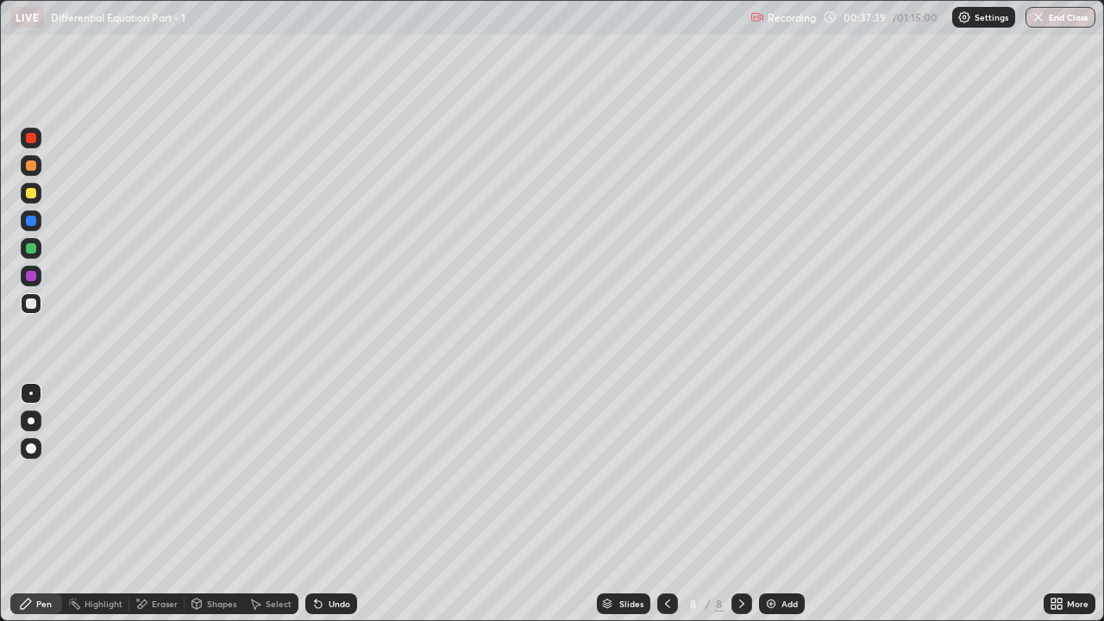
click at [34, 248] on div at bounding box center [31, 248] width 10 height 10
click at [27, 301] on div at bounding box center [31, 303] width 10 height 10
click at [329, 474] on div "Undo" at bounding box center [331, 603] width 52 height 21
click at [27, 308] on div at bounding box center [31, 303] width 21 height 21
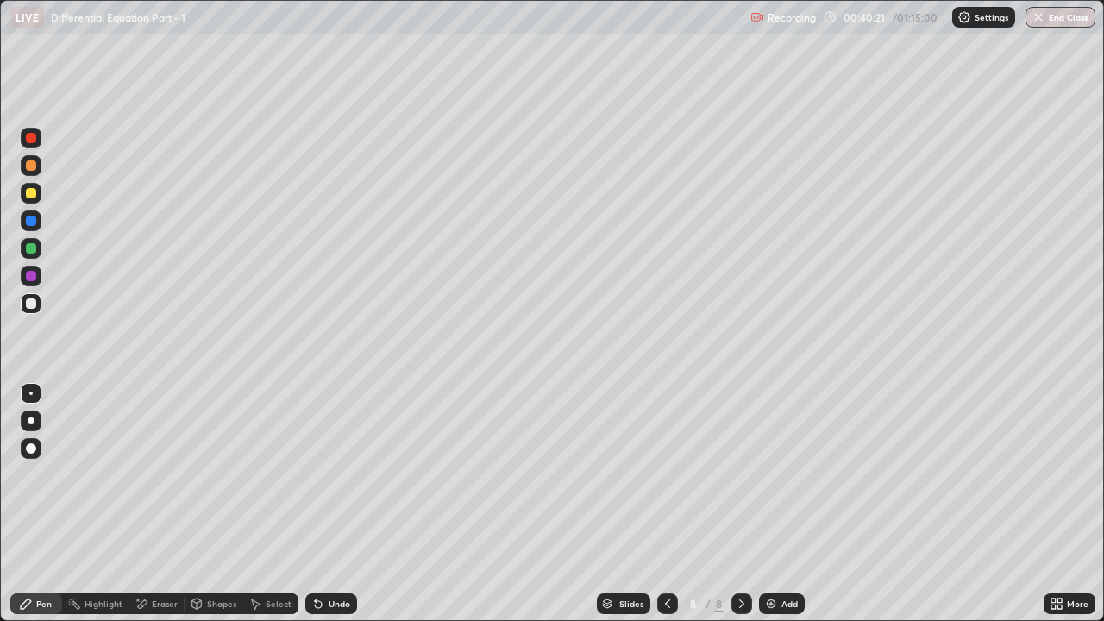
click at [662, 474] on icon at bounding box center [667, 604] width 14 height 14
click at [740, 474] on icon at bounding box center [742, 604] width 14 height 14
click at [774, 474] on div "Add" at bounding box center [782, 603] width 46 height 21
click at [34, 474] on div "Pen" at bounding box center [36, 603] width 52 height 21
click at [32, 170] on div at bounding box center [31, 165] width 10 height 10
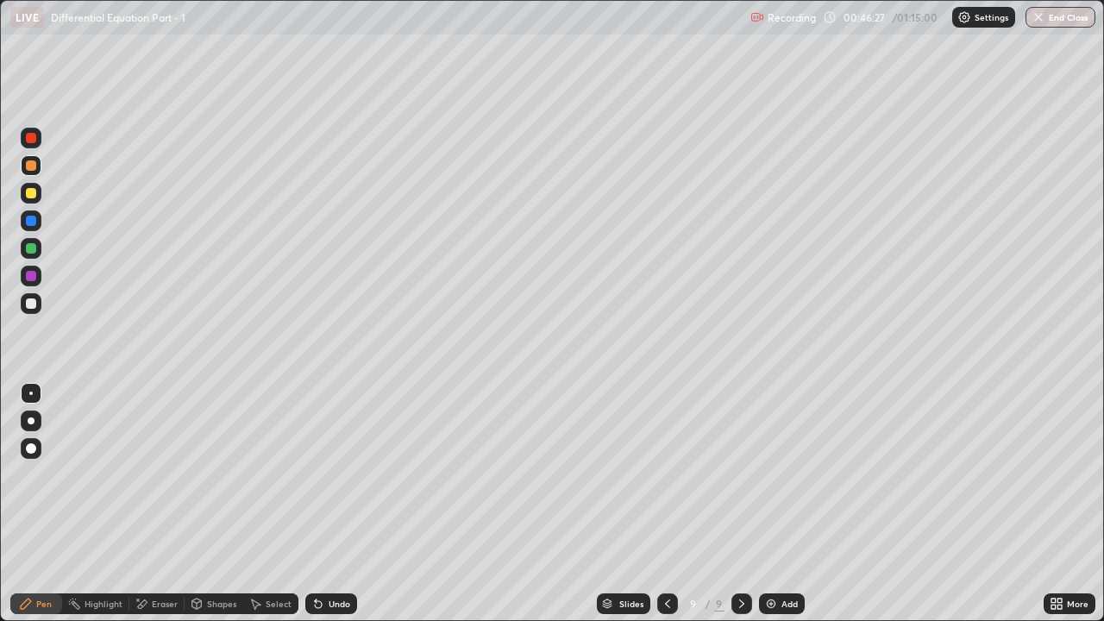
click at [210, 474] on div "Shapes" at bounding box center [221, 603] width 29 height 9
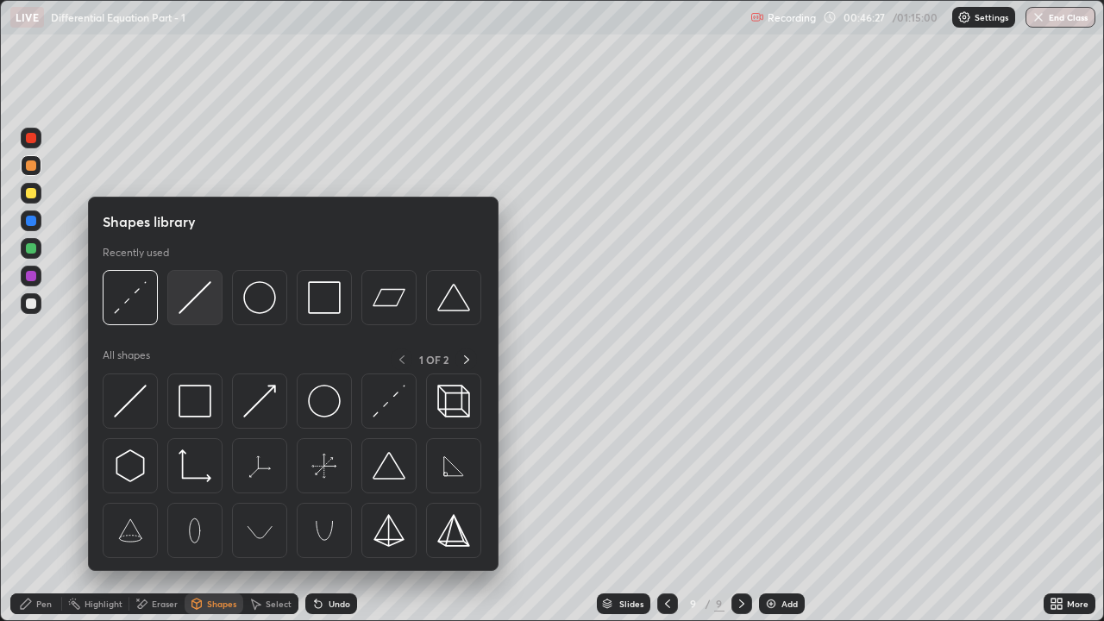
click at [191, 303] on img at bounding box center [194, 297] width 33 height 33
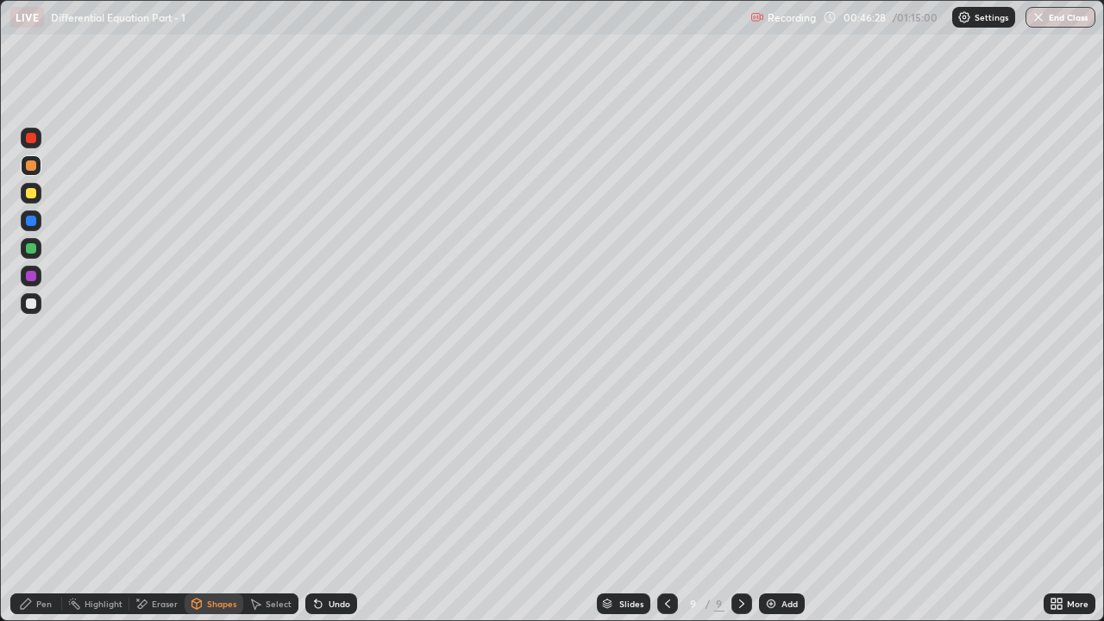
click at [33, 194] on div at bounding box center [31, 193] width 10 height 10
click at [34, 474] on div "Pen" at bounding box center [36, 603] width 52 height 21
click at [35, 307] on div at bounding box center [31, 303] width 10 height 10
click at [316, 474] on icon at bounding box center [318, 604] width 7 height 7
click at [325, 474] on div "Undo" at bounding box center [331, 603] width 52 height 21
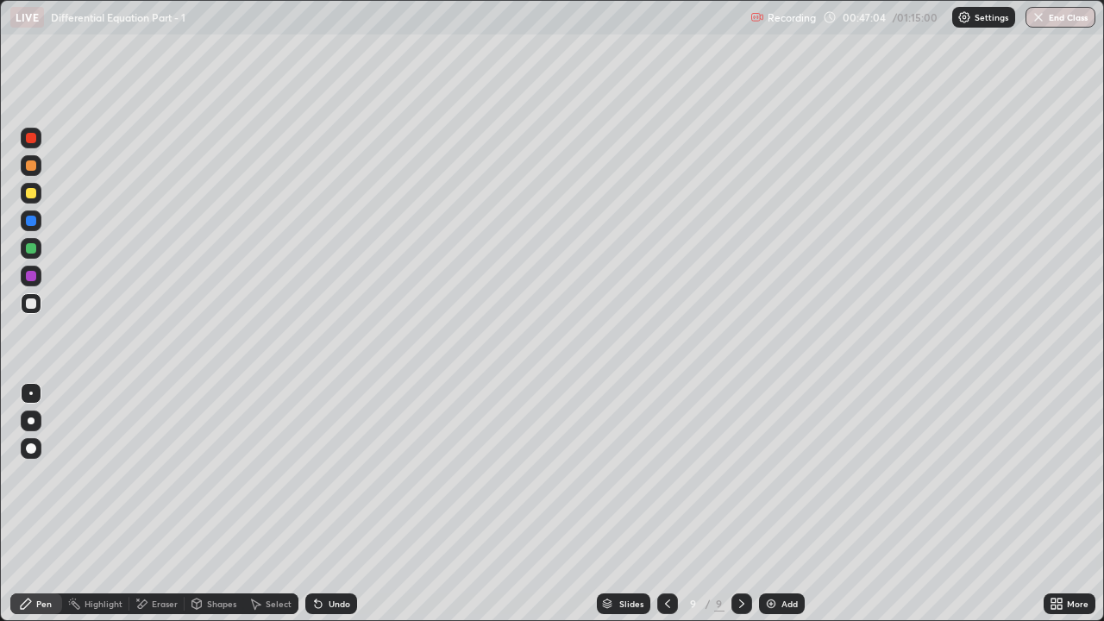
click at [340, 474] on div "Undo" at bounding box center [339, 603] width 22 height 9
click at [332, 474] on div "Undo" at bounding box center [331, 603] width 52 height 21
click at [344, 474] on div "Undo" at bounding box center [339, 603] width 22 height 9
click at [316, 474] on div "Undo" at bounding box center [331, 603] width 52 height 21
click at [338, 474] on div "Undo" at bounding box center [331, 603] width 52 height 21
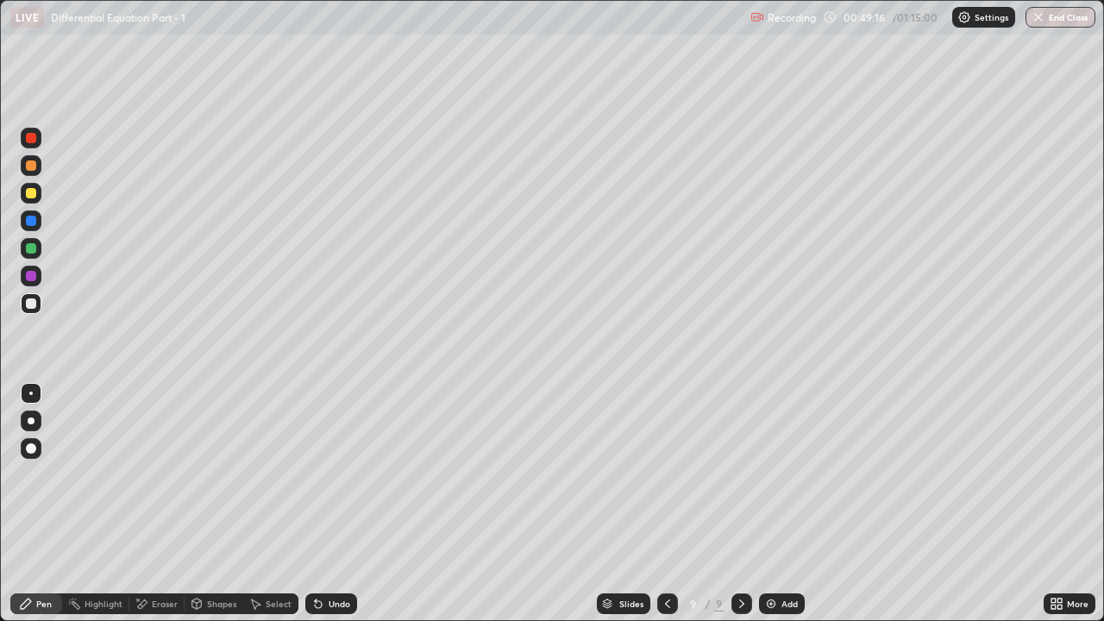
click at [32, 255] on div at bounding box center [31, 248] width 21 height 21
click at [29, 307] on div at bounding box center [31, 303] width 10 height 10
click at [666, 474] on icon at bounding box center [667, 604] width 14 height 14
click at [671, 474] on div at bounding box center [667, 603] width 21 height 21
click at [672, 474] on div at bounding box center [667, 603] width 21 height 21
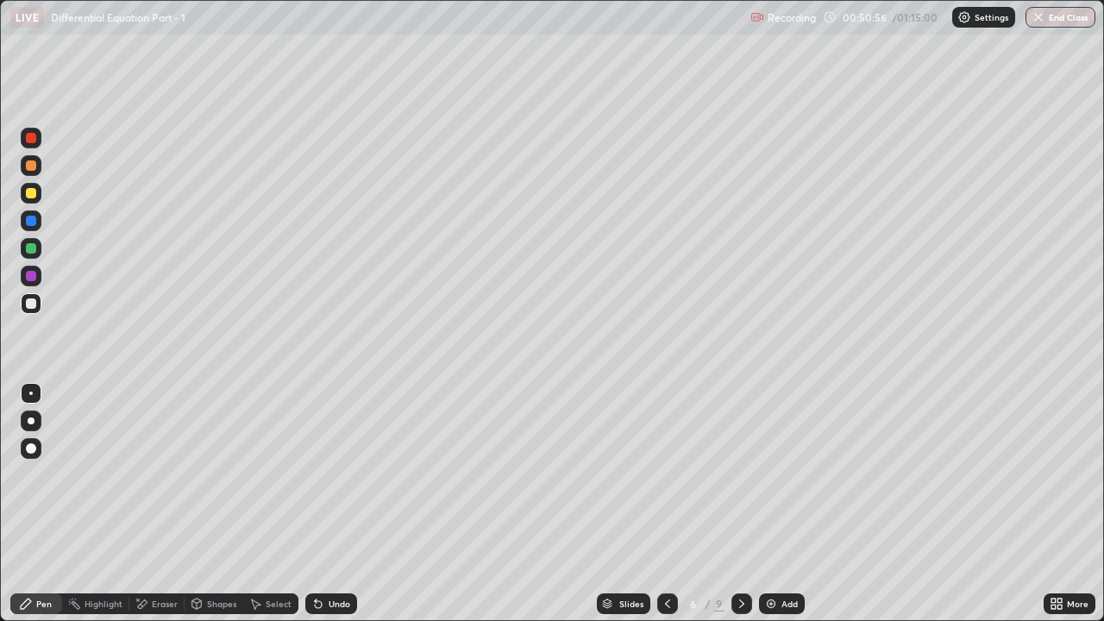
click at [741, 474] on icon at bounding box center [742, 604] width 14 height 14
click at [742, 474] on icon at bounding box center [742, 604] width 14 height 14
click at [740, 474] on icon at bounding box center [742, 604] width 14 height 14
click at [742, 474] on div at bounding box center [741, 603] width 21 height 34
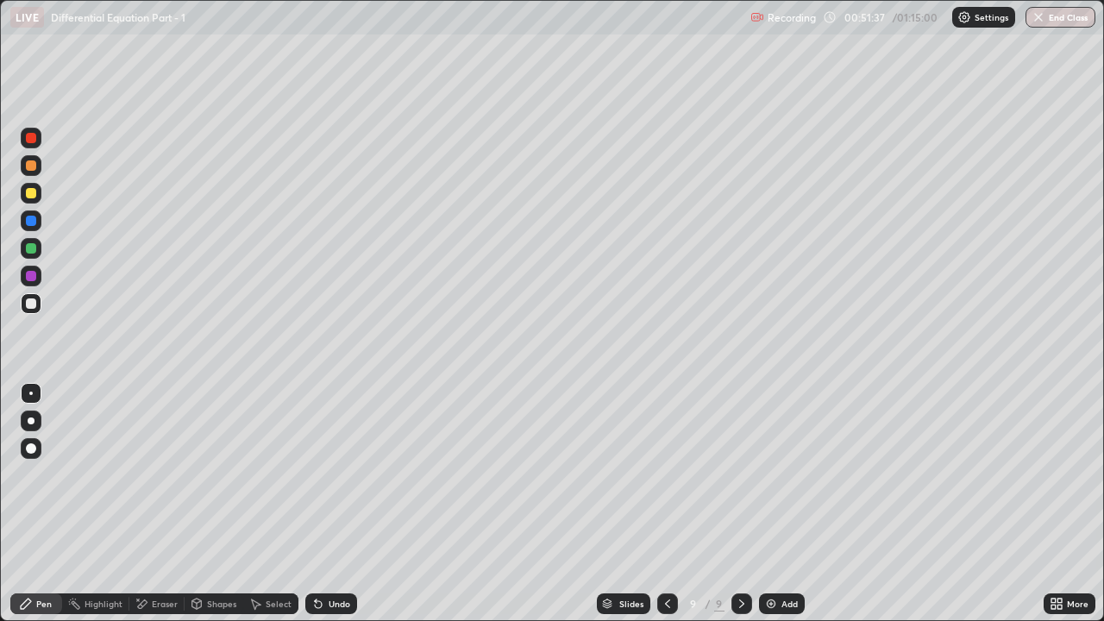
click at [150, 474] on div "Eraser" at bounding box center [156, 603] width 55 height 21
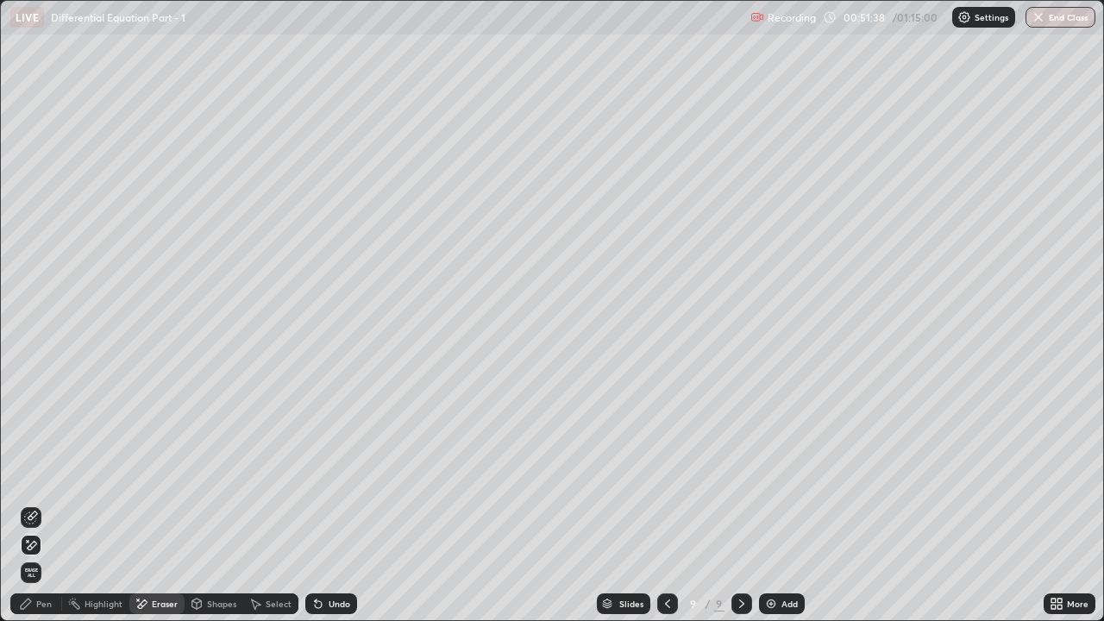
click at [32, 474] on icon at bounding box center [31, 517] width 14 height 14
click at [32, 474] on icon at bounding box center [26, 604] width 14 height 14
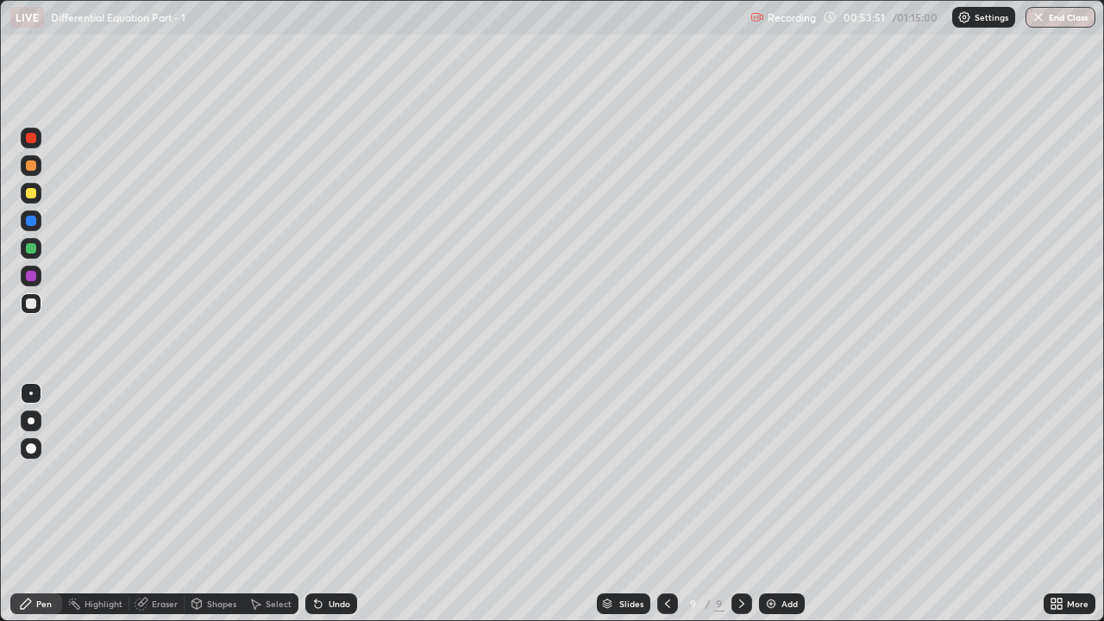
click at [747, 474] on div at bounding box center [741, 603] width 21 height 21
click at [782, 474] on div "Add" at bounding box center [789, 603] width 16 height 9
click at [665, 474] on icon at bounding box center [667, 604] width 14 height 14
click at [745, 474] on div at bounding box center [741, 603] width 21 height 34
click at [34, 193] on div at bounding box center [31, 193] width 10 height 10
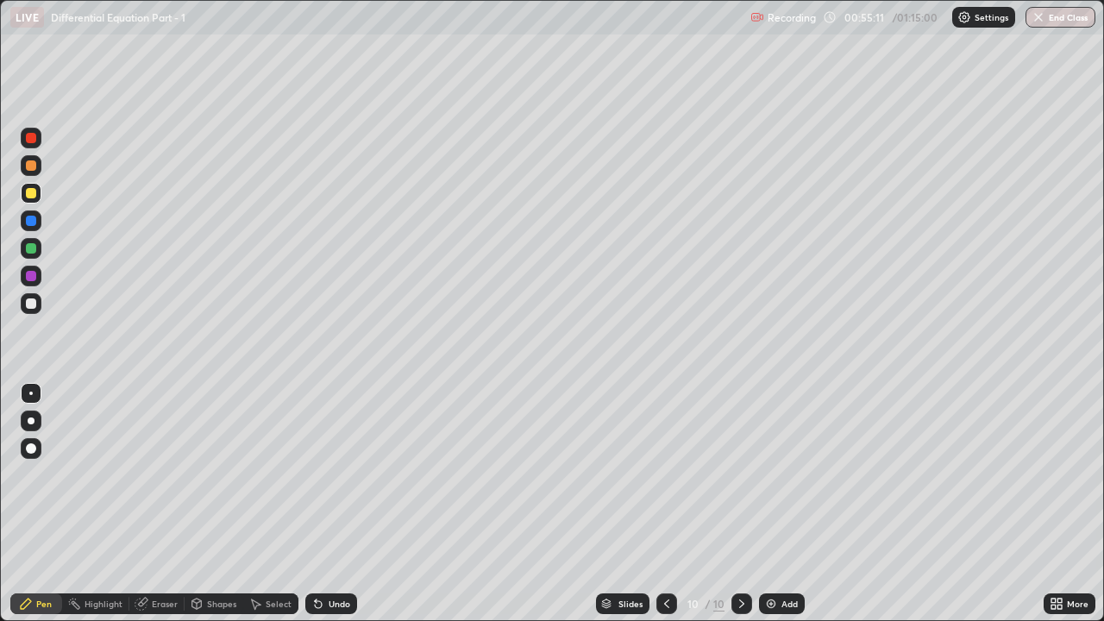
click at [31, 302] on div at bounding box center [31, 303] width 10 height 10
click at [328, 474] on div "Undo" at bounding box center [339, 603] width 22 height 9
click at [31, 191] on div at bounding box center [31, 193] width 10 height 10
click at [328, 474] on div "Undo" at bounding box center [339, 603] width 22 height 9
click at [34, 304] on div at bounding box center [31, 303] width 10 height 10
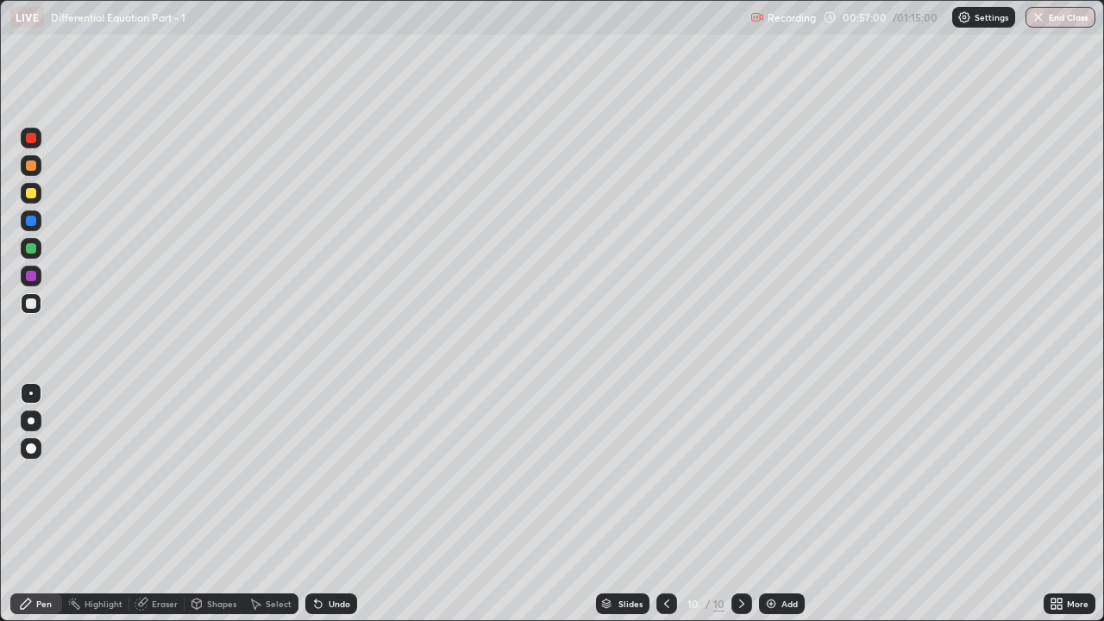
click at [324, 474] on div "Undo" at bounding box center [331, 603] width 52 height 21
click at [315, 474] on icon at bounding box center [316, 600] width 2 height 2
click at [326, 474] on div "Undo" at bounding box center [331, 603] width 52 height 21
click at [328, 474] on div "Undo" at bounding box center [339, 603] width 22 height 9
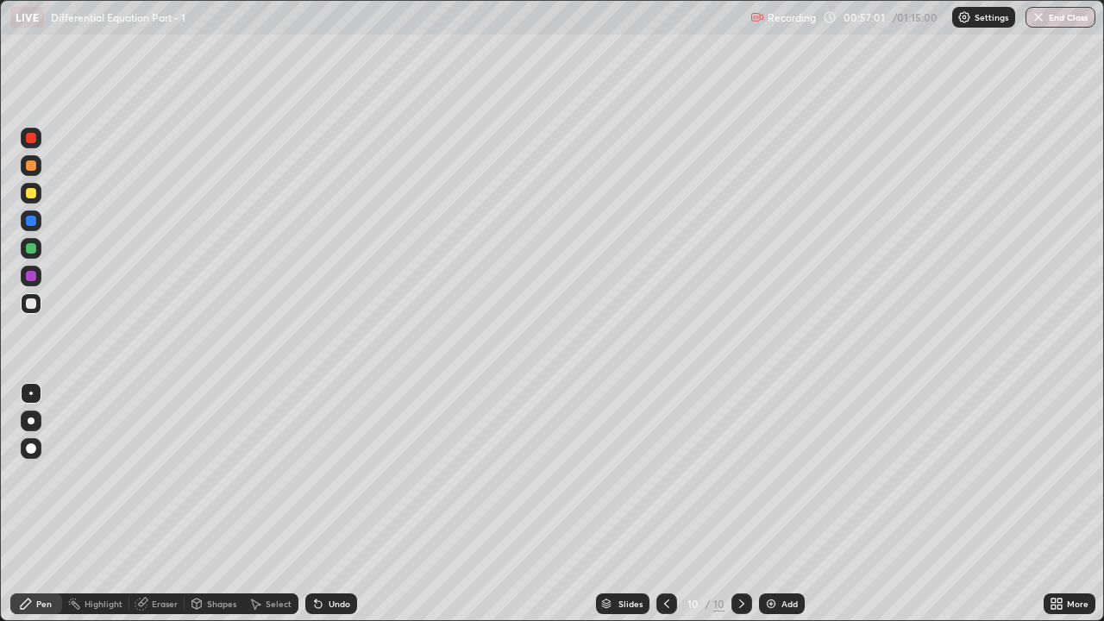
click at [328, 474] on div "Undo" at bounding box center [339, 603] width 22 height 9
click at [329, 474] on div "Undo" at bounding box center [331, 603] width 52 height 21
click at [326, 474] on div "Undo" at bounding box center [331, 603] width 52 height 21
click at [152, 474] on div "Eraser" at bounding box center [165, 603] width 26 height 9
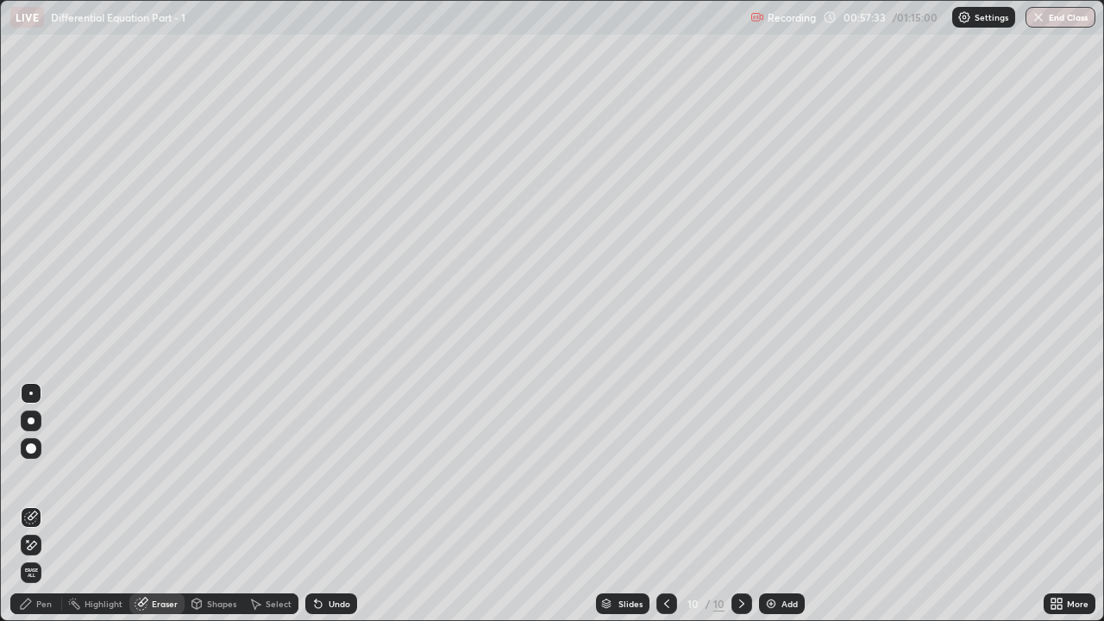
click at [40, 474] on div at bounding box center [31, 545] width 21 height 21
click at [37, 474] on div "Pen" at bounding box center [44, 603] width 16 height 9
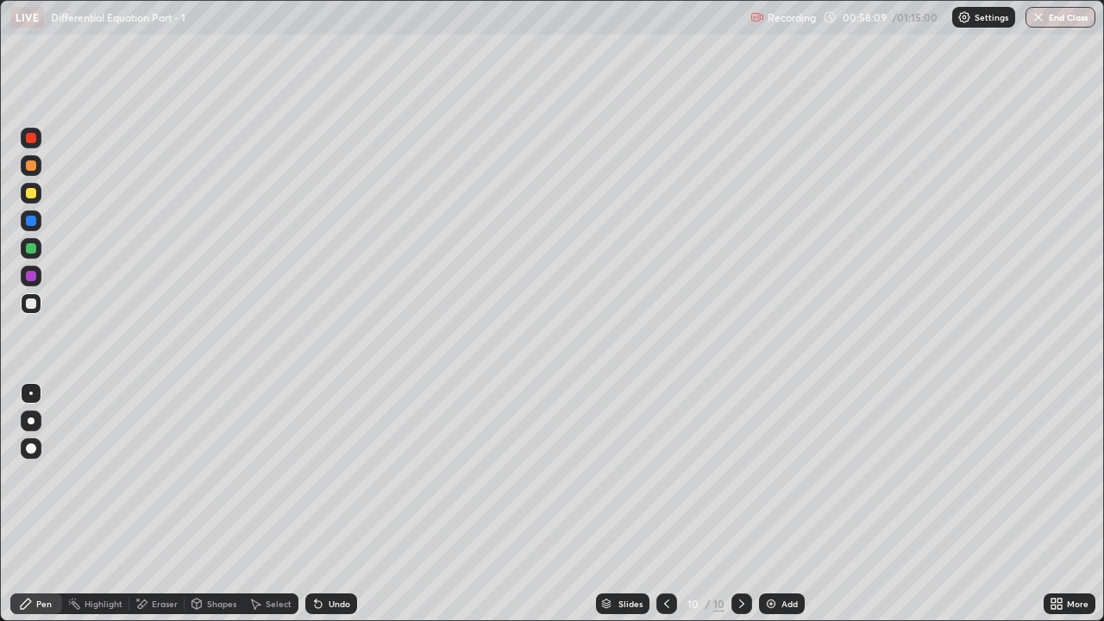
click at [160, 474] on div "Eraser" at bounding box center [165, 603] width 26 height 9
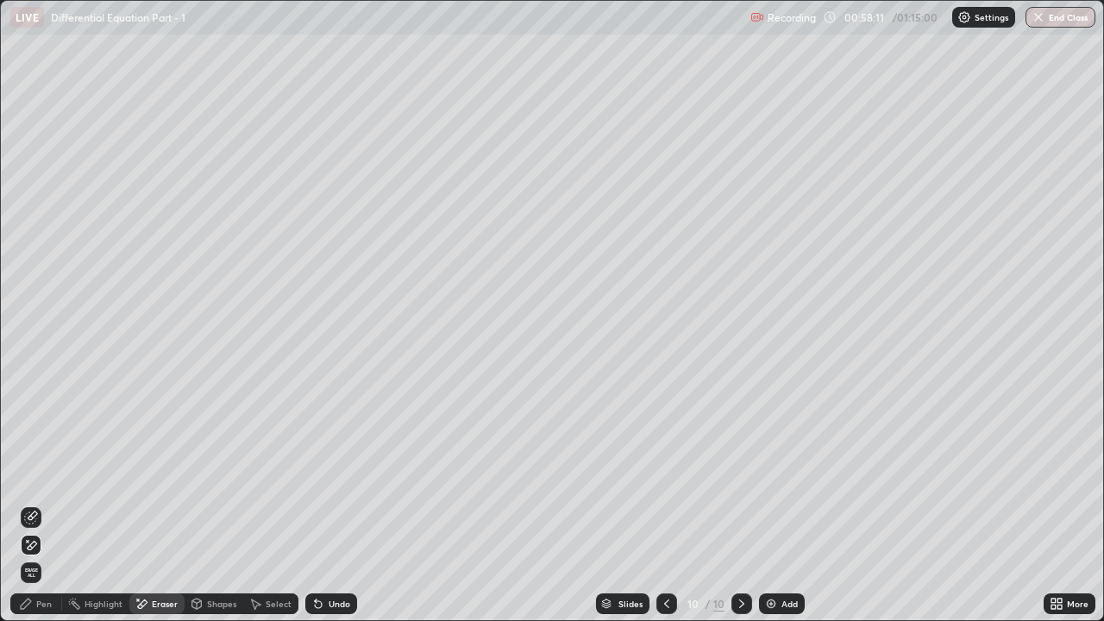
click at [38, 474] on div "Pen" at bounding box center [44, 603] width 16 height 9
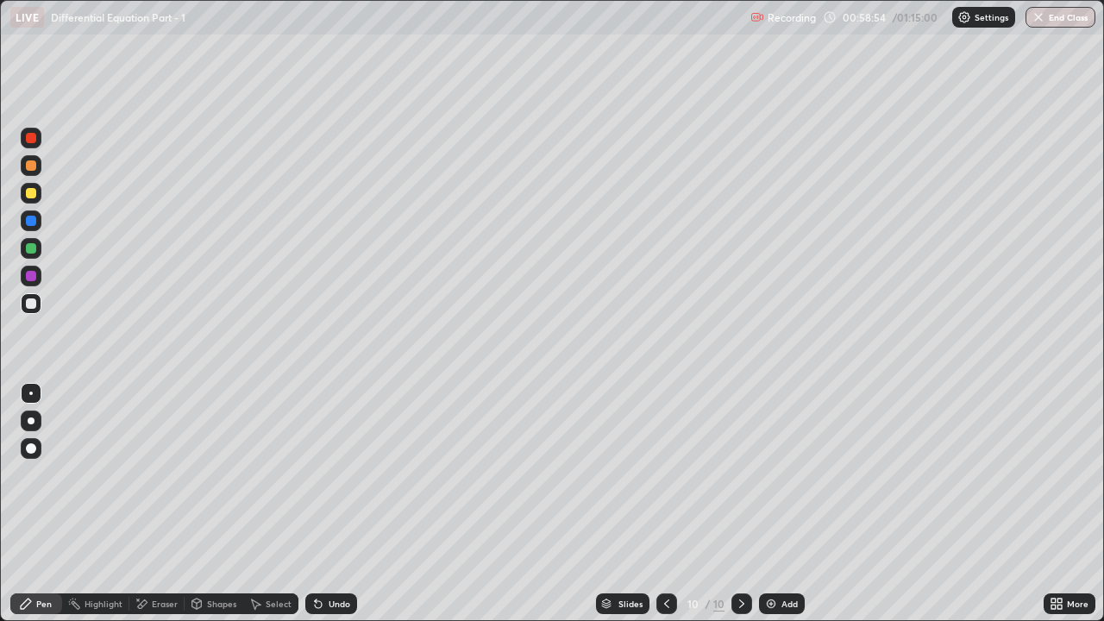
click at [147, 474] on div "Eraser" at bounding box center [156, 603] width 55 height 21
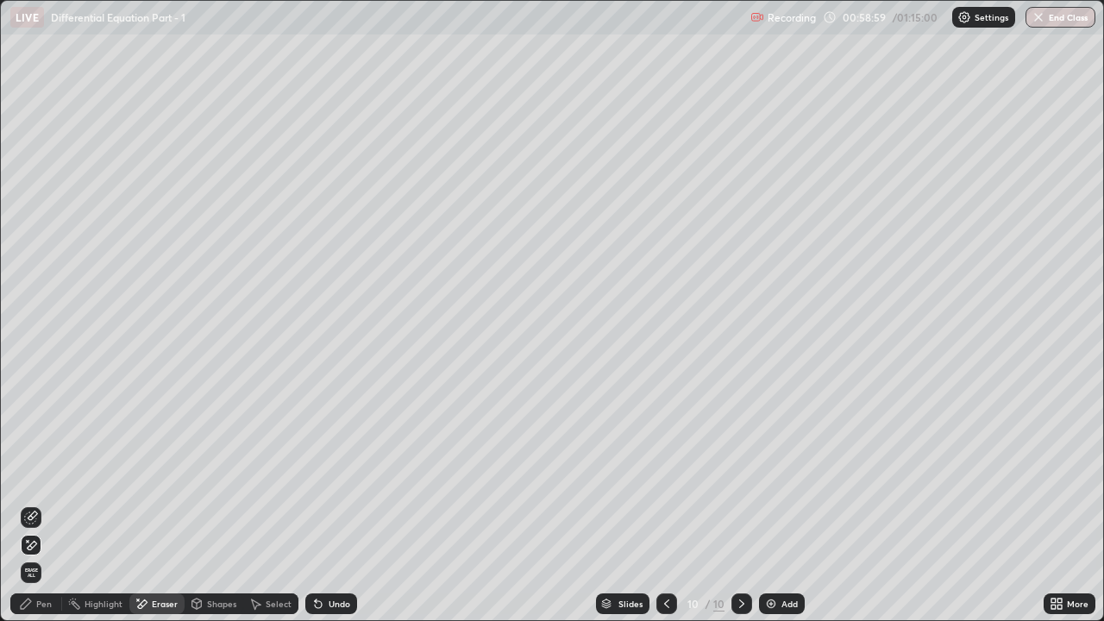
click at [34, 474] on div "Pen" at bounding box center [36, 603] width 52 height 21
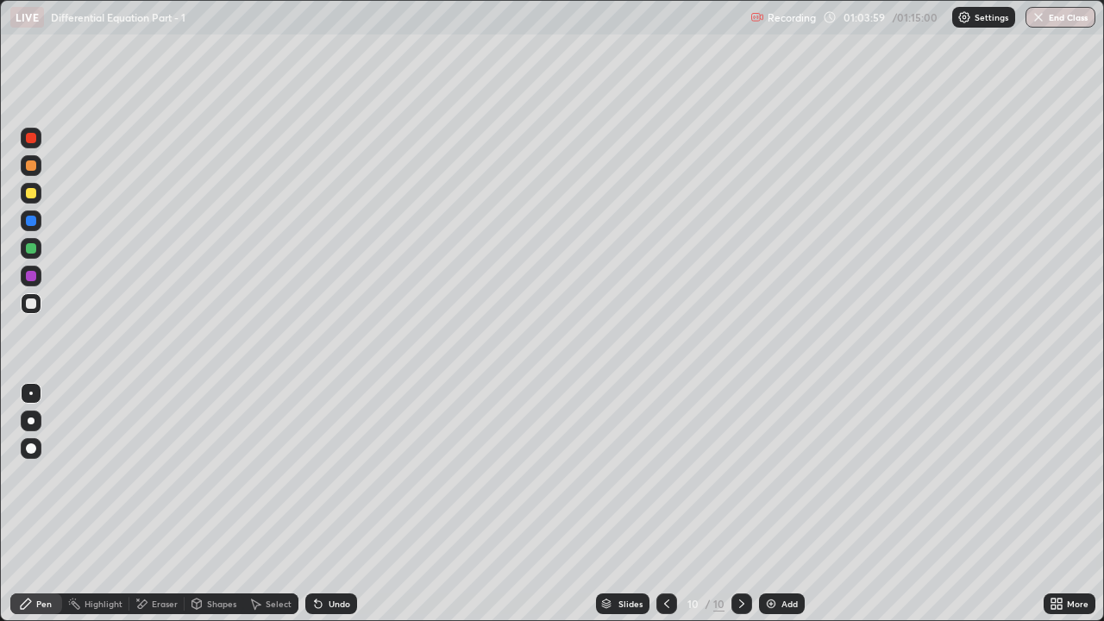
click at [1065, 22] on button "End Class" at bounding box center [1060, 17] width 70 height 21
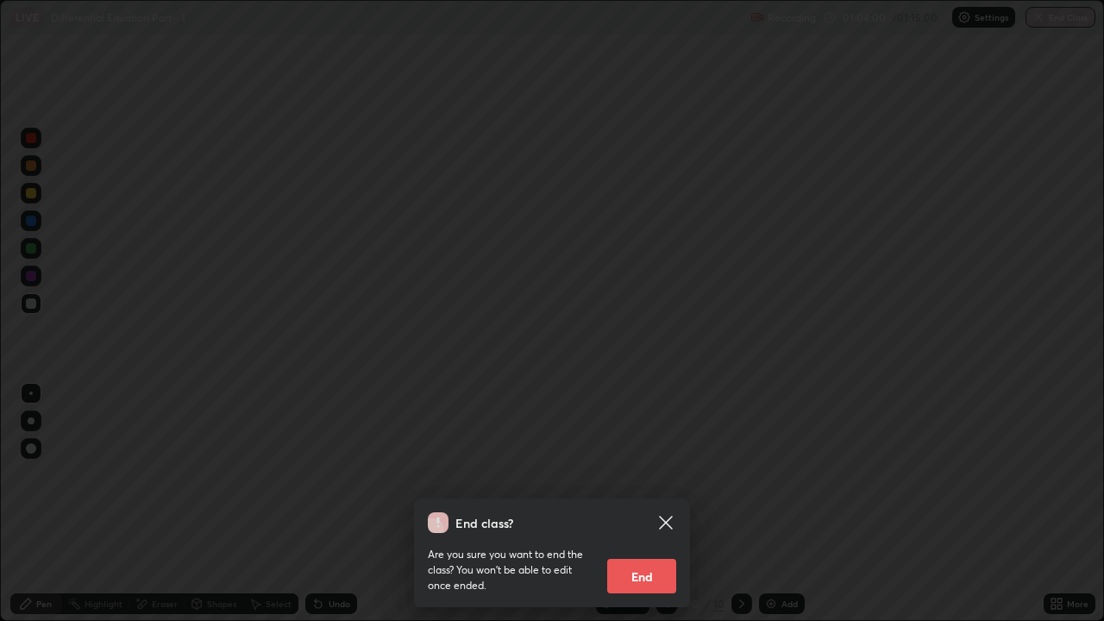
click at [644, 474] on button "End" at bounding box center [641, 576] width 69 height 34
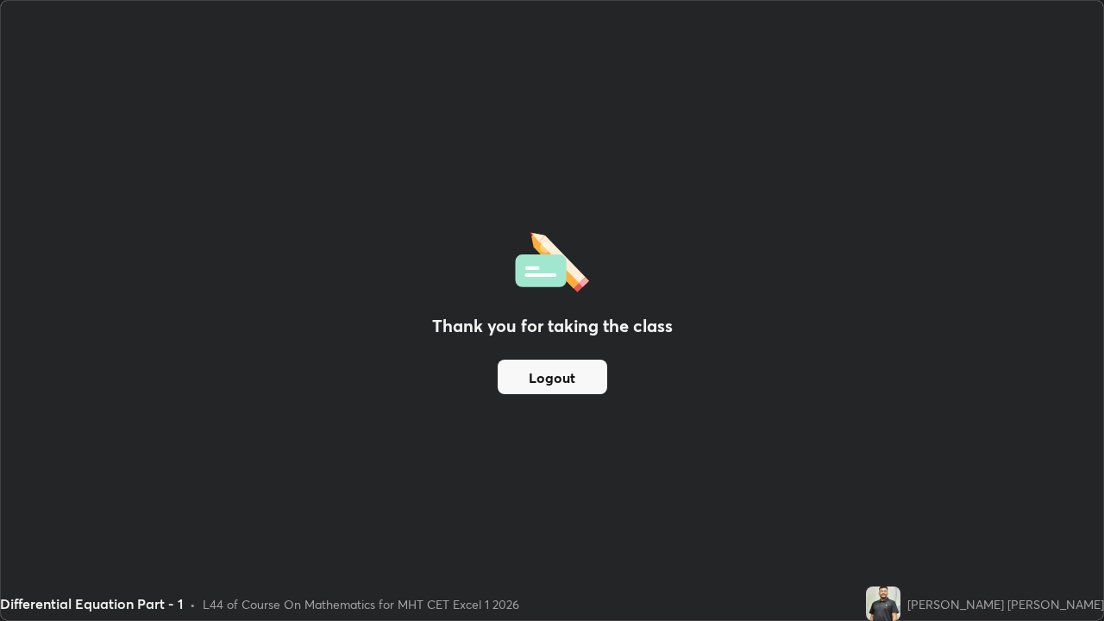
click at [655, 474] on div "Thank you for taking the class Logout" at bounding box center [552, 310] width 1102 height 619
click at [567, 370] on button "Logout" at bounding box center [551, 377] width 109 height 34
click at [540, 360] on button "Logout" at bounding box center [551, 377] width 109 height 34
